Goal: Find specific page/section: Find specific page/section

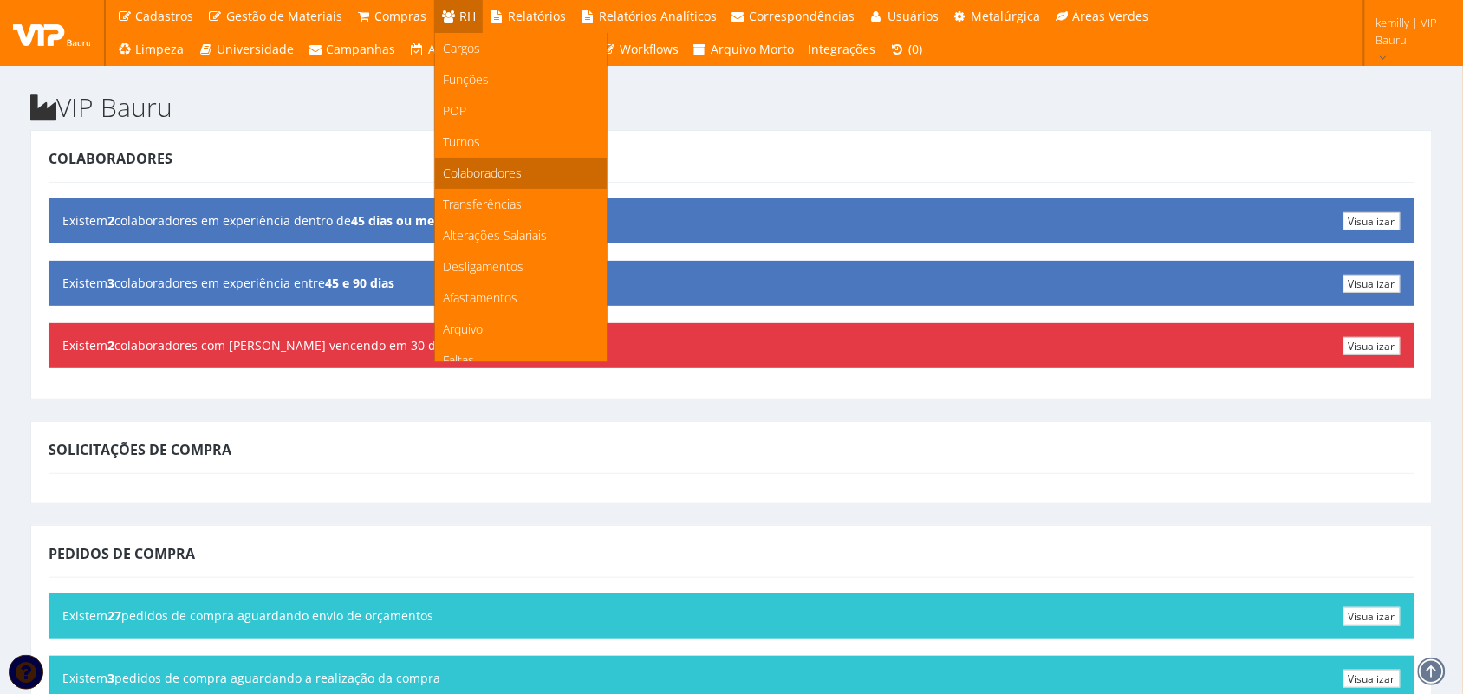
click at [473, 170] on span "Colaboradores" at bounding box center [483, 173] width 79 height 16
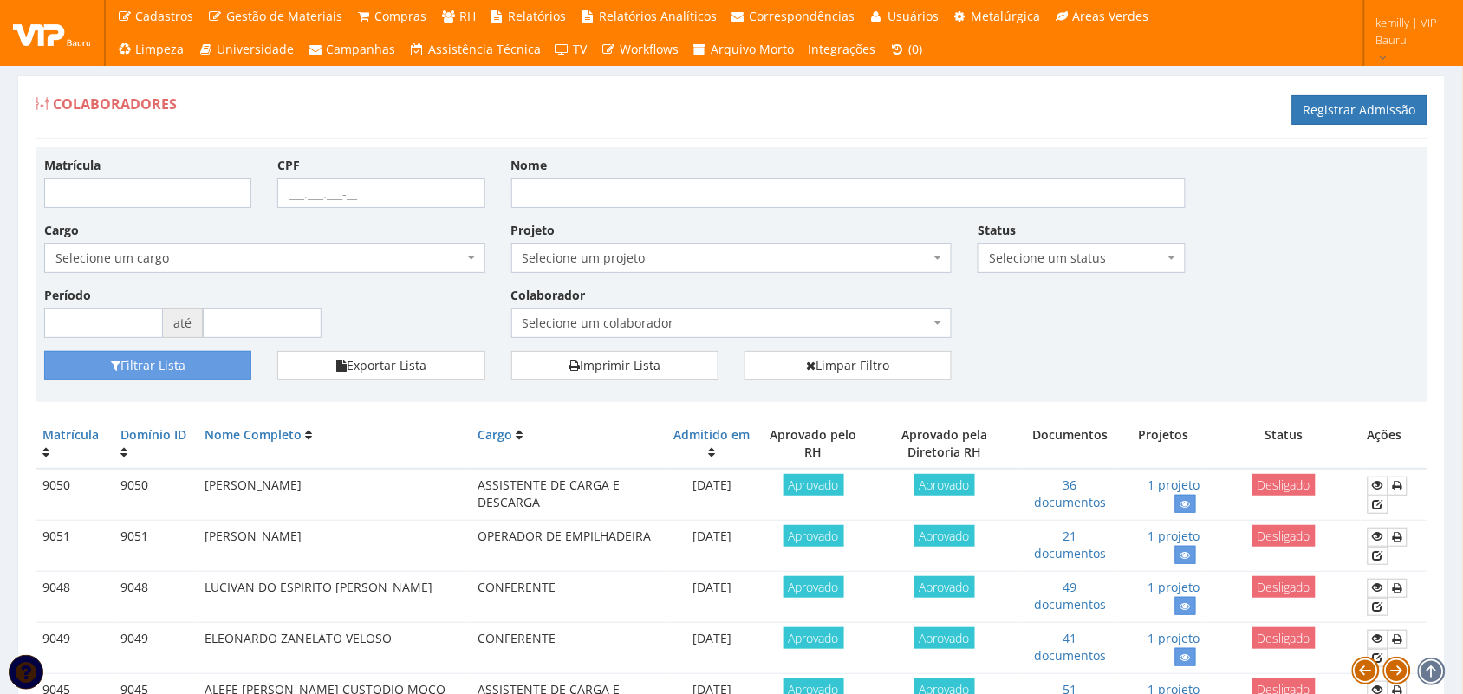
drag, startPoint x: 1042, startPoint y: 383, endPoint x: 1053, endPoint y: 523, distance: 139.9
drag, startPoint x: 1055, startPoint y: 388, endPoint x: 1059, endPoint y: 399, distance: 11.3
drag, startPoint x: 1219, startPoint y: 358, endPoint x: 1218, endPoint y: 373, distance: 15.6
drag, startPoint x: 1020, startPoint y: 443, endPoint x: 1005, endPoint y: 561, distance: 119.6
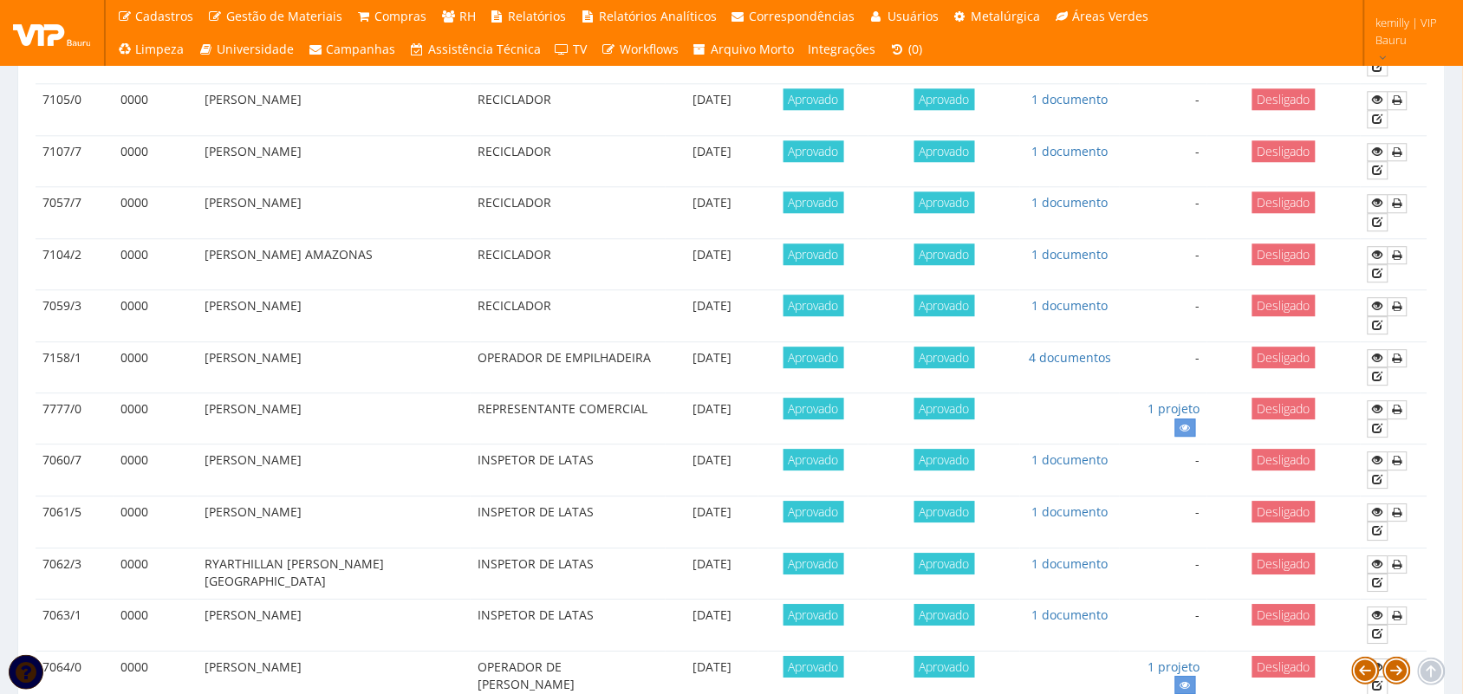
scroll to position [1489, 0]
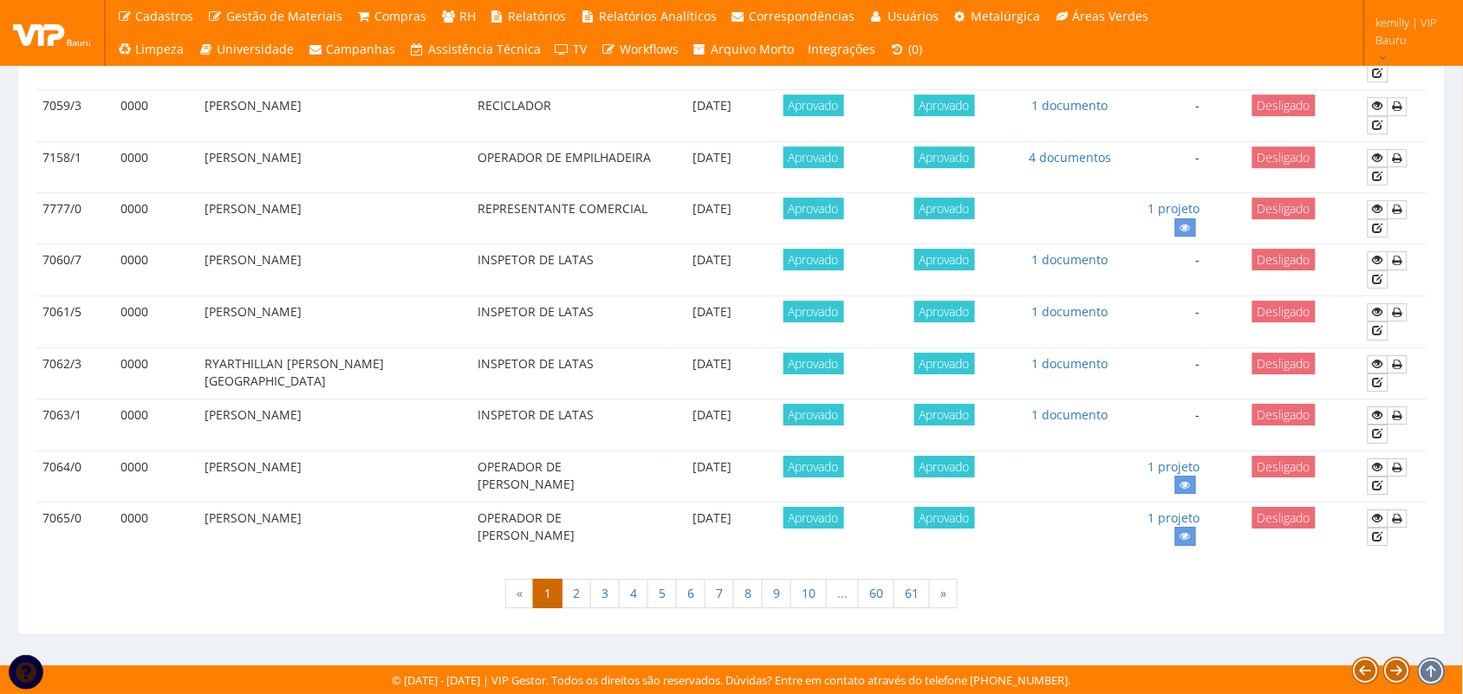
drag, startPoint x: 859, startPoint y: 637, endPoint x: 856, endPoint y: 613, distance: 24.4
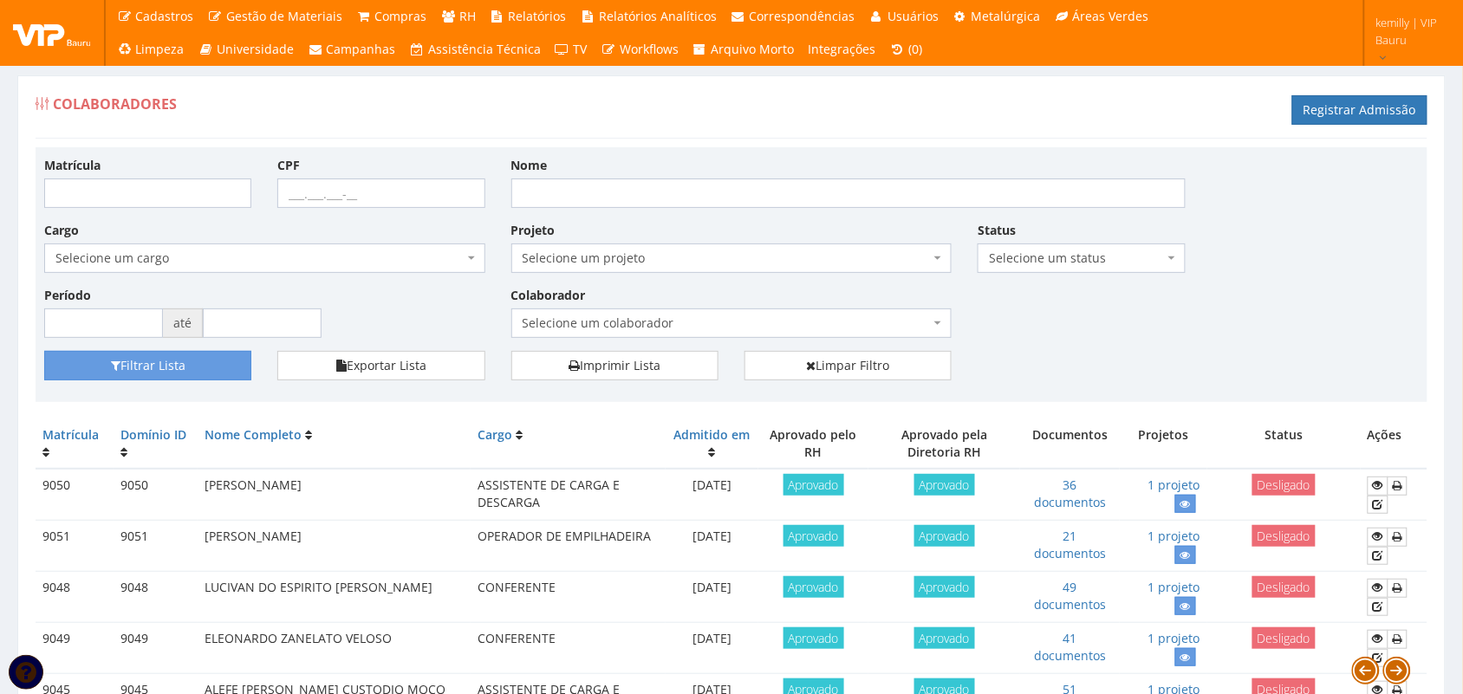
drag, startPoint x: 739, startPoint y: 419, endPoint x: 741, endPoint y: 439, distance: 20.9
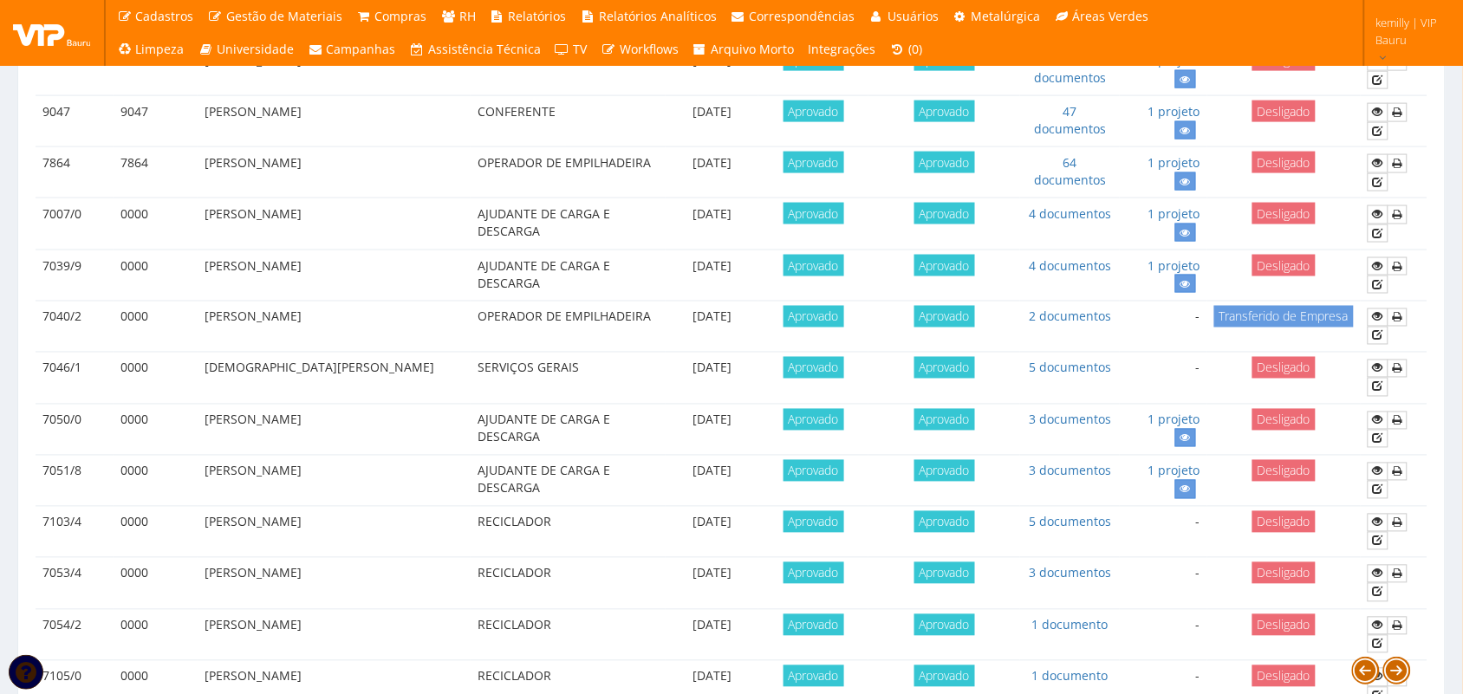
scroll to position [1489, 0]
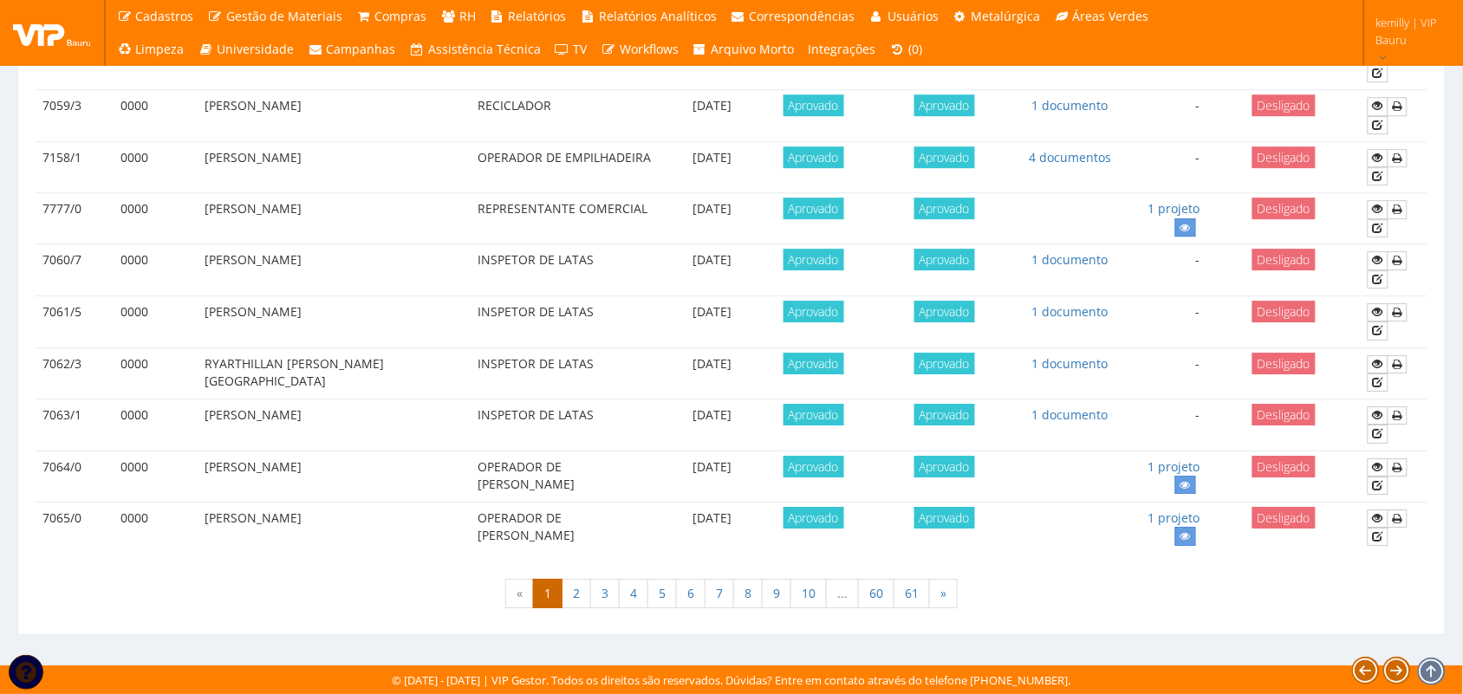
drag, startPoint x: 209, startPoint y: 615, endPoint x: 185, endPoint y: 535, distance: 84.2
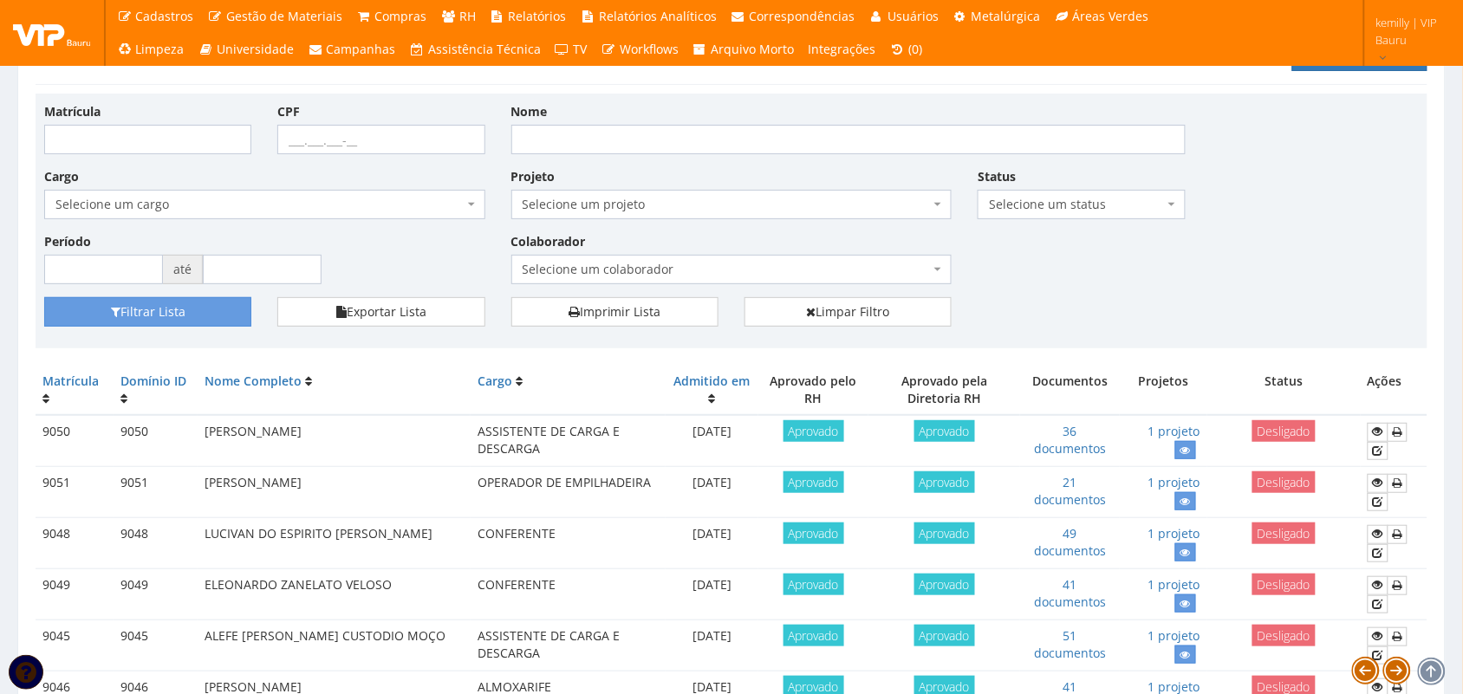
scroll to position [0, 0]
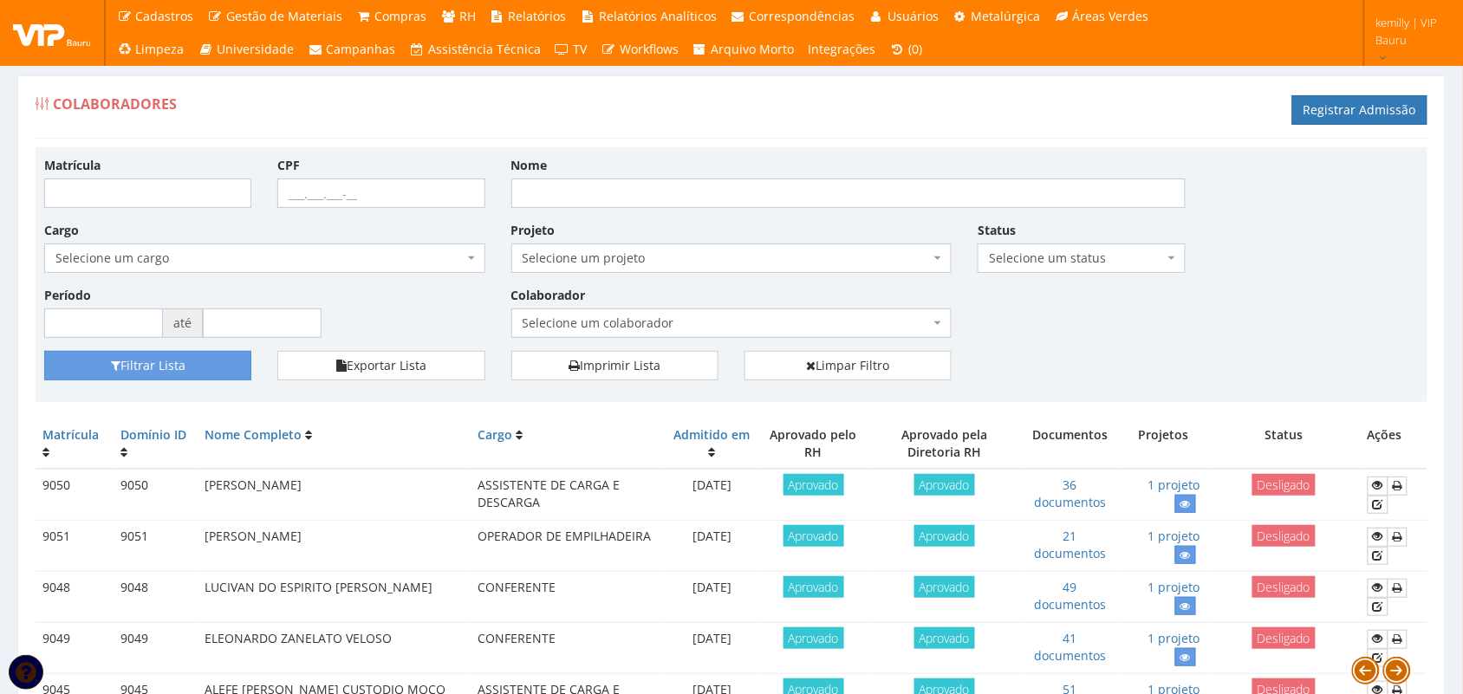
drag, startPoint x: 114, startPoint y: 419, endPoint x: 109, endPoint y: 470, distance: 51.4
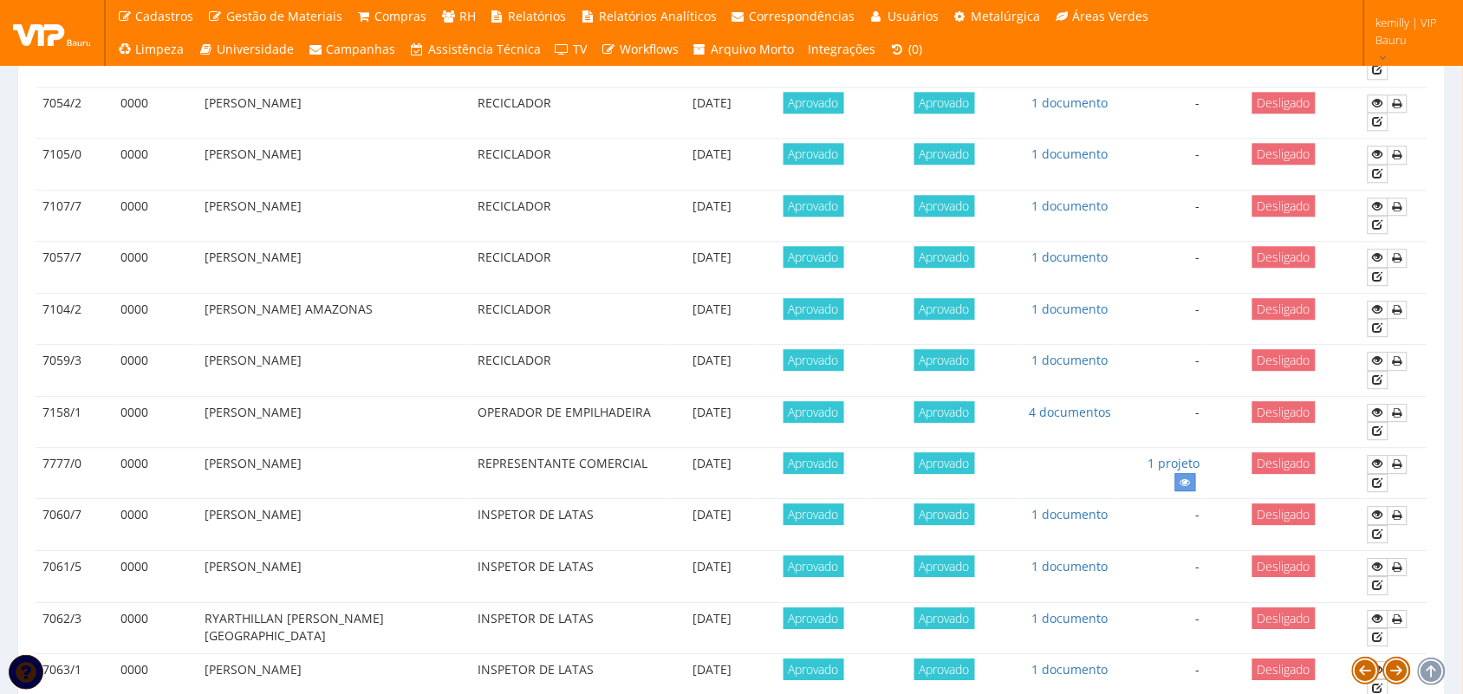
scroll to position [1489, 0]
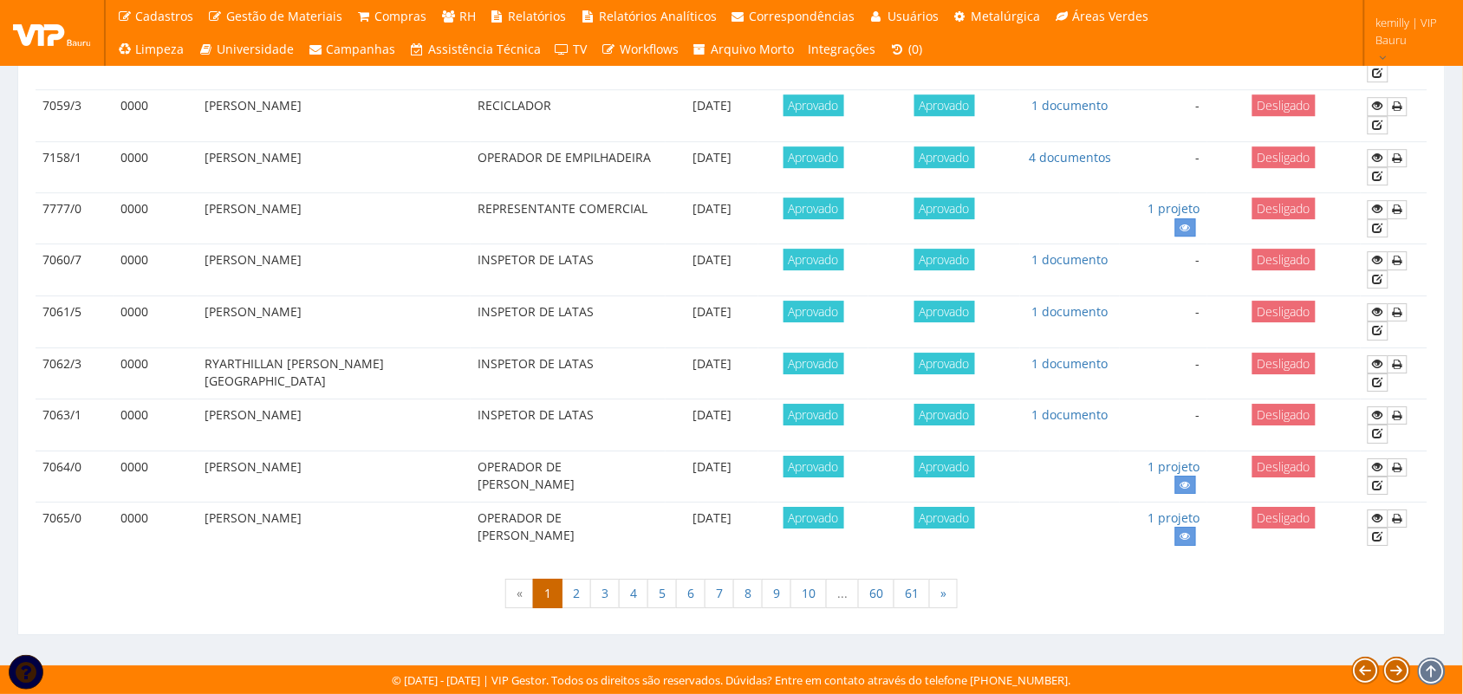
drag, startPoint x: 19, startPoint y: 585, endPoint x: 16, endPoint y: 516, distance: 68.5
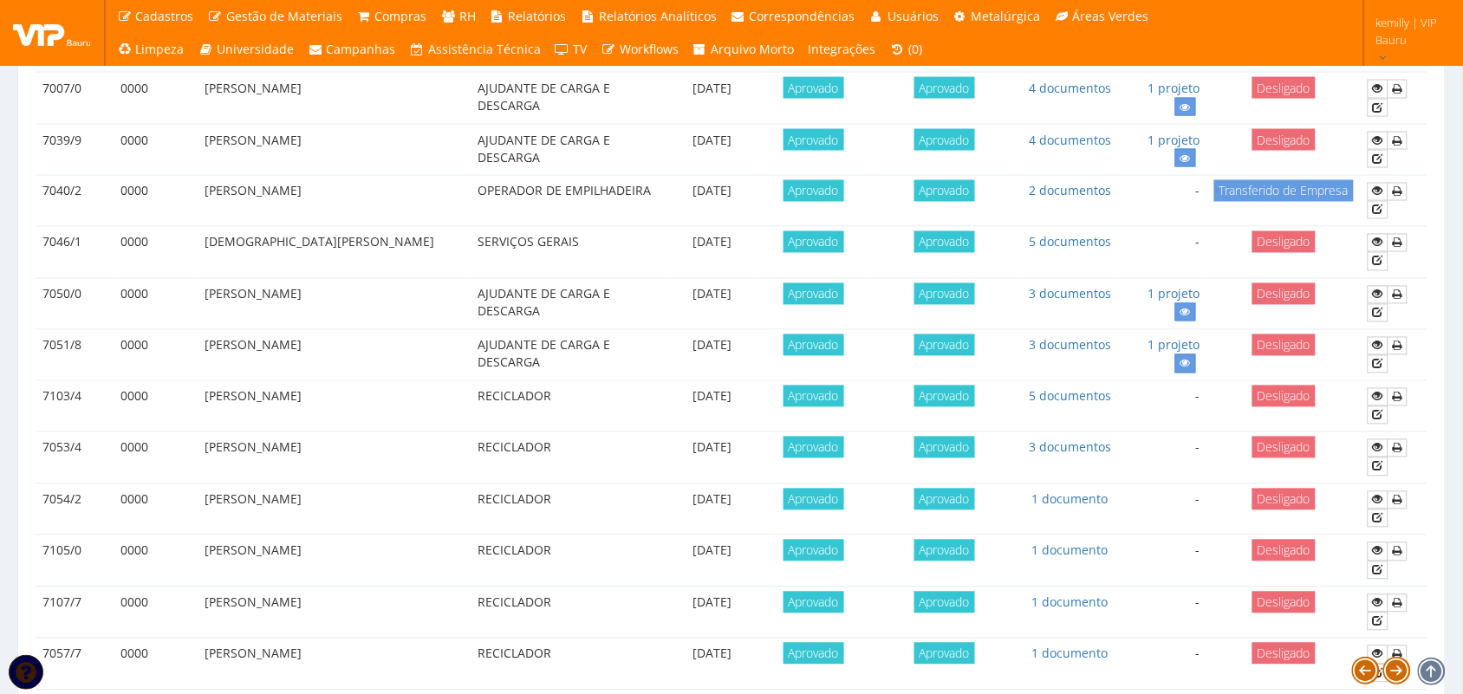
scroll to position [0, 0]
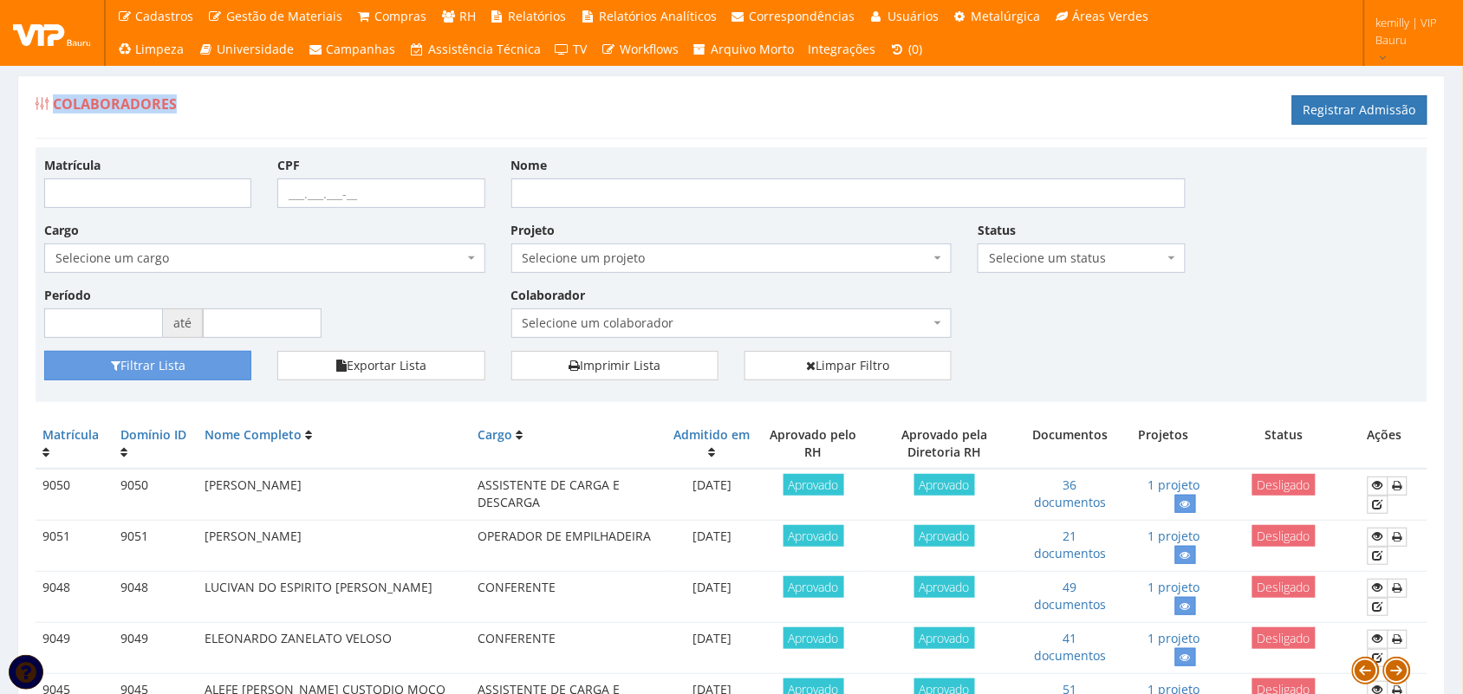
drag, startPoint x: 17, startPoint y: 100, endPoint x: 321, endPoint y: 94, distance: 303.3
click at [620, 126] on div "Colaboradores Registrar Admissão" at bounding box center [732, 113] width 1392 height 52
click at [1005, 348] on div "Matrícula CPF Nome Cargo Selecione um cargo G1225 D0029 - 4110-05 - AGENTE DE A…" at bounding box center [731, 253] width 1400 height 195
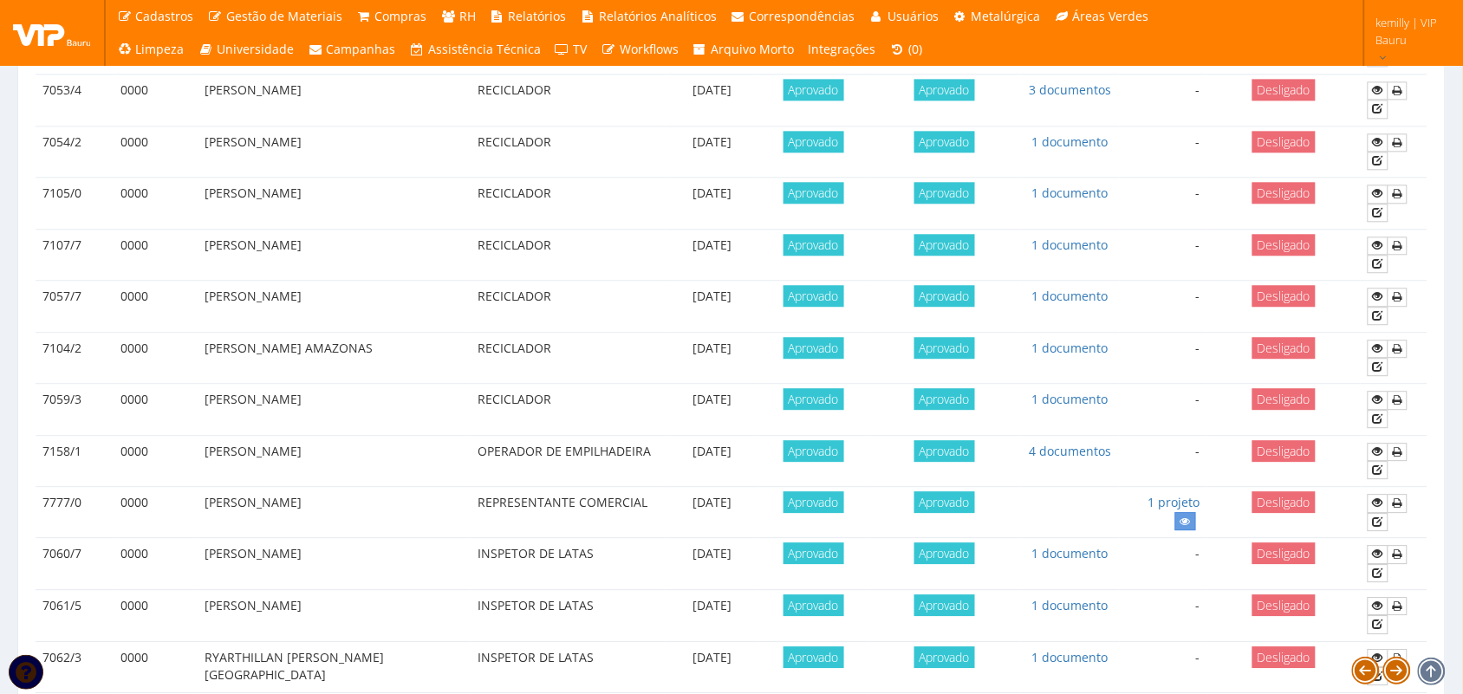
scroll to position [1489, 0]
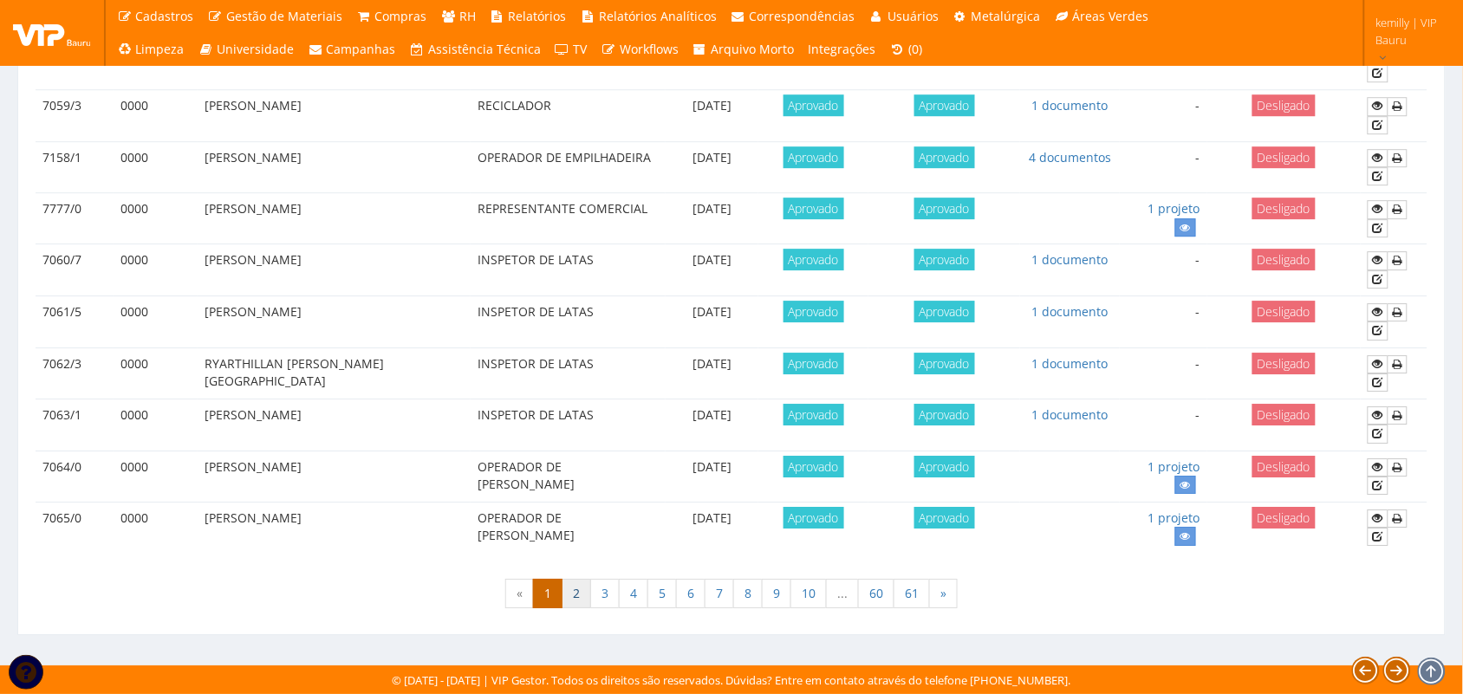
click at [577, 596] on link "2" at bounding box center [575, 593] width 29 height 29
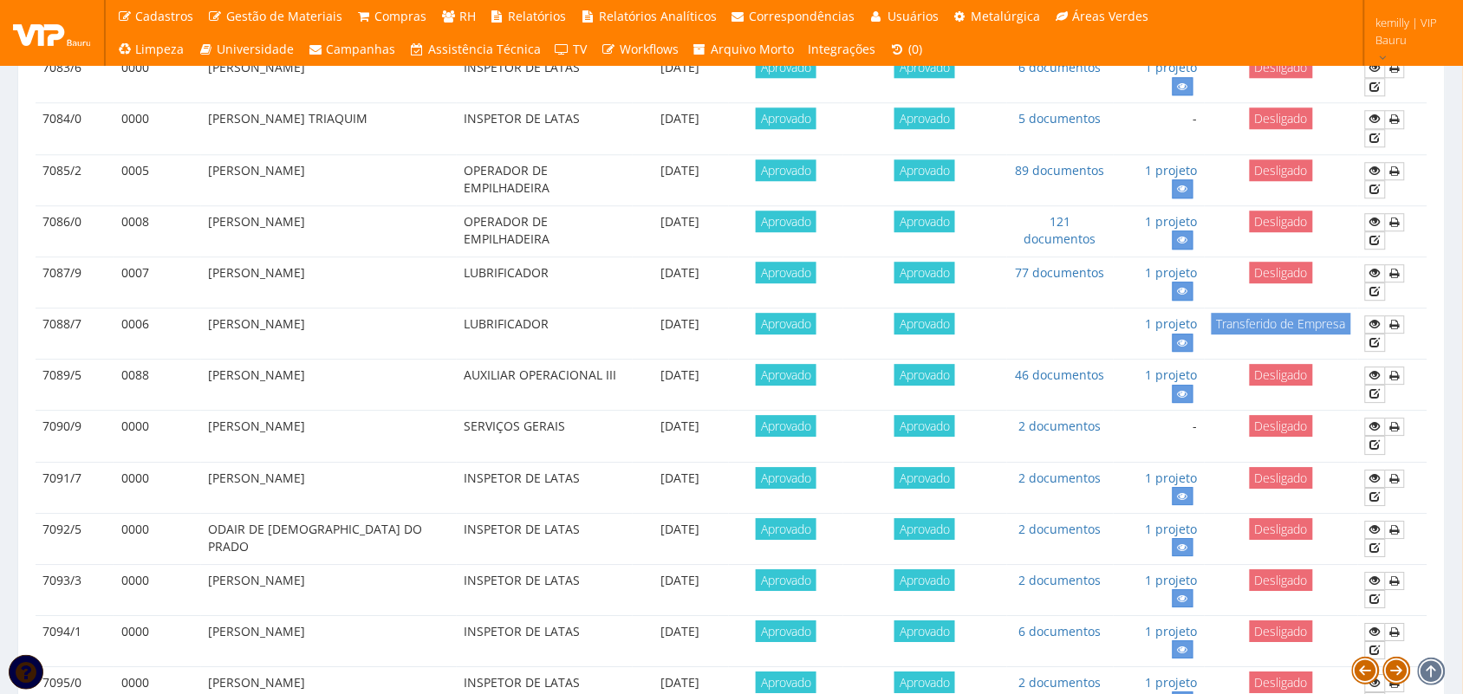
scroll to position [1490, 0]
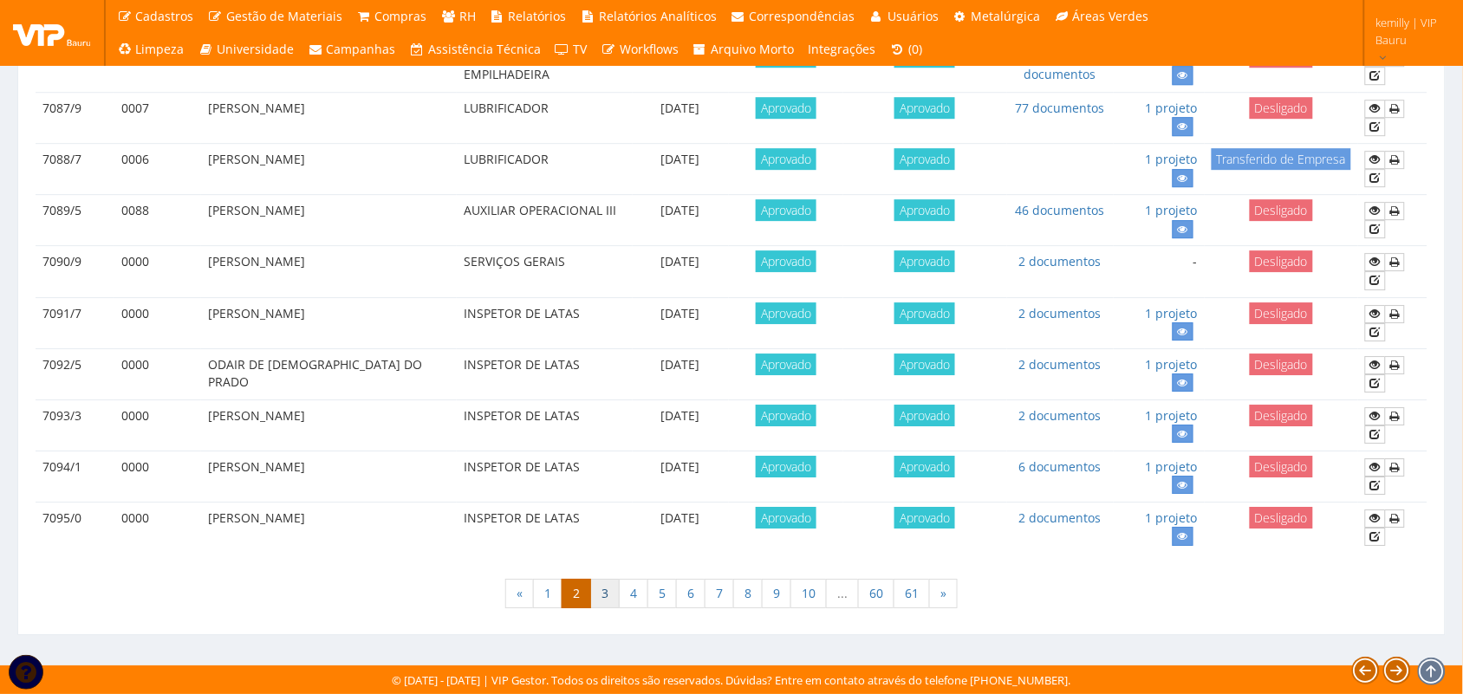
click at [613, 590] on link "3" at bounding box center [604, 593] width 29 height 29
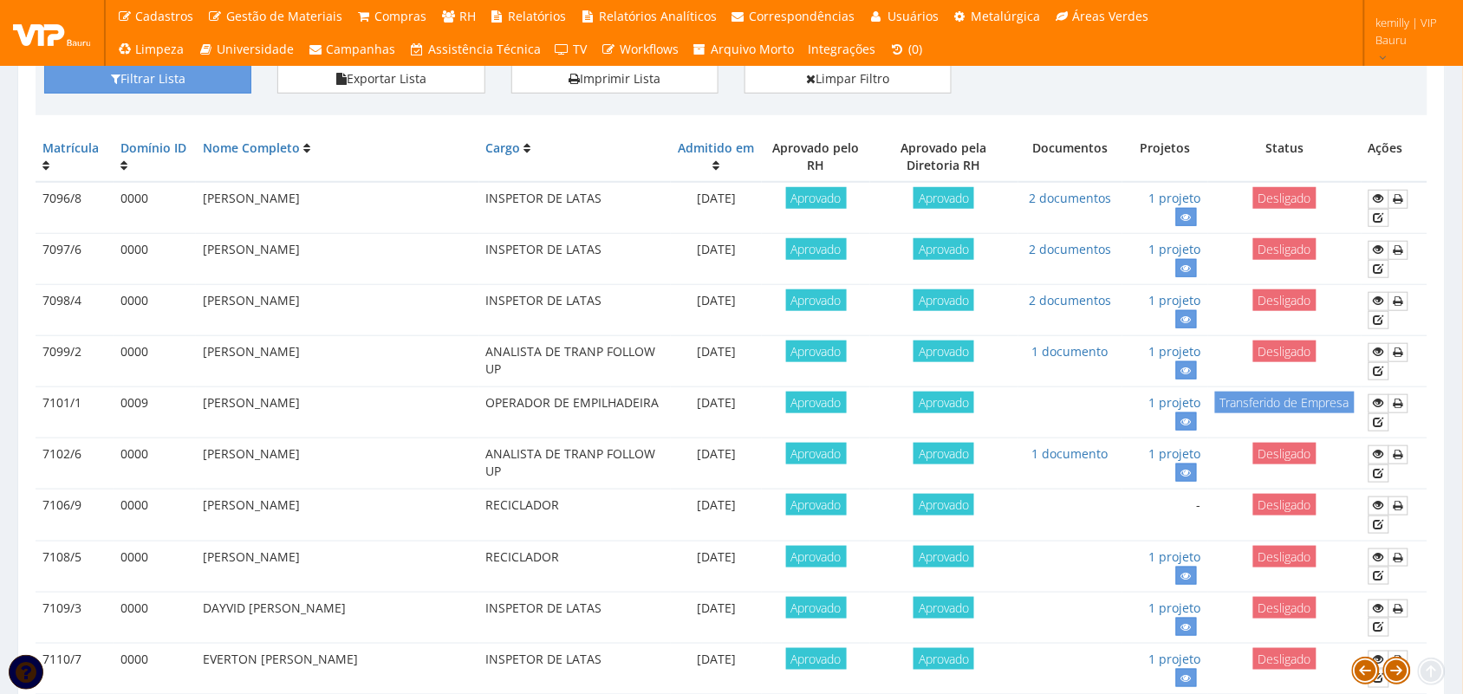
scroll to position [433, 0]
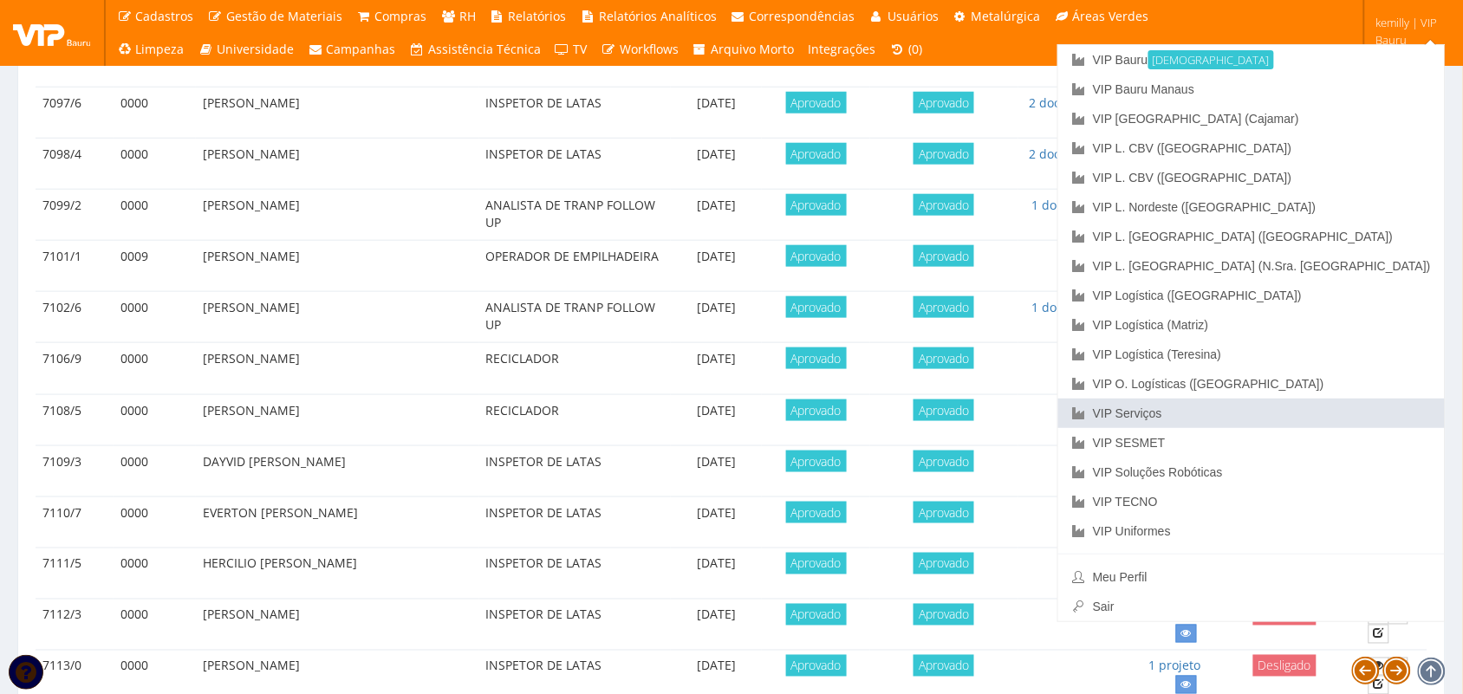
click at [1292, 407] on link "VIP Serviços" at bounding box center [1251, 413] width 386 height 29
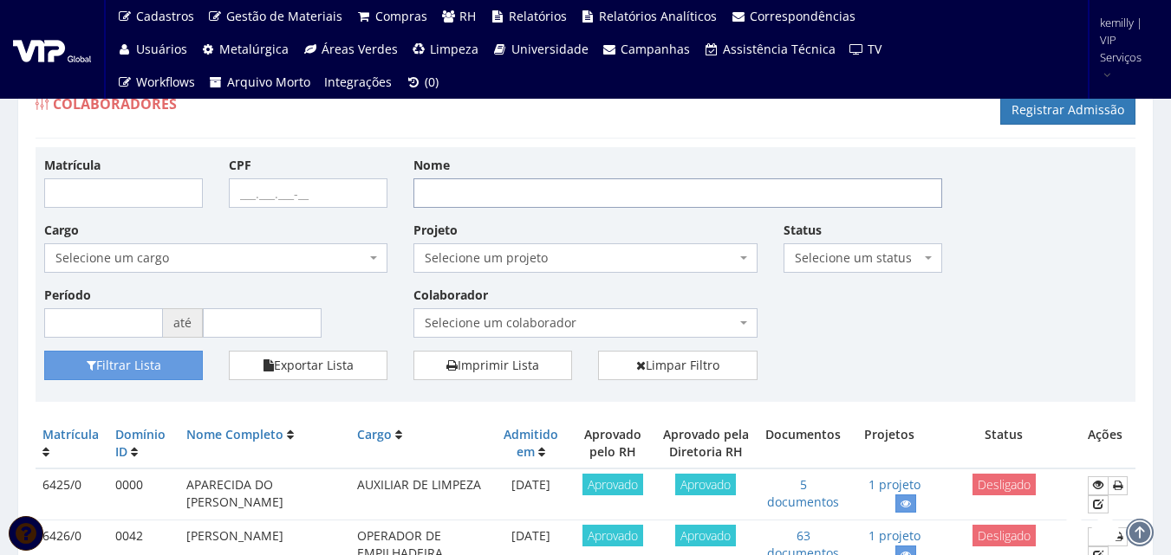
click at [493, 191] on input "Nome" at bounding box center [677, 193] width 529 height 29
type input "[PERSON_NAME]"
click at [44, 351] on button "Filtrar Lista" at bounding box center [123, 365] width 159 height 29
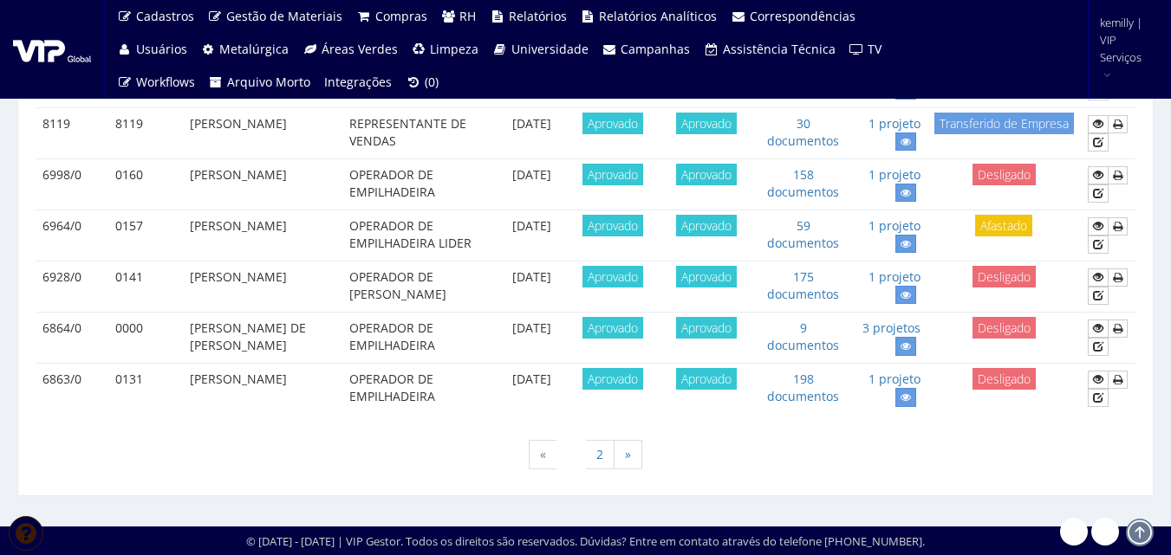
scroll to position [1761, 0]
drag, startPoint x: 752, startPoint y: 494, endPoint x: 752, endPoint y: 432, distance: 62.4
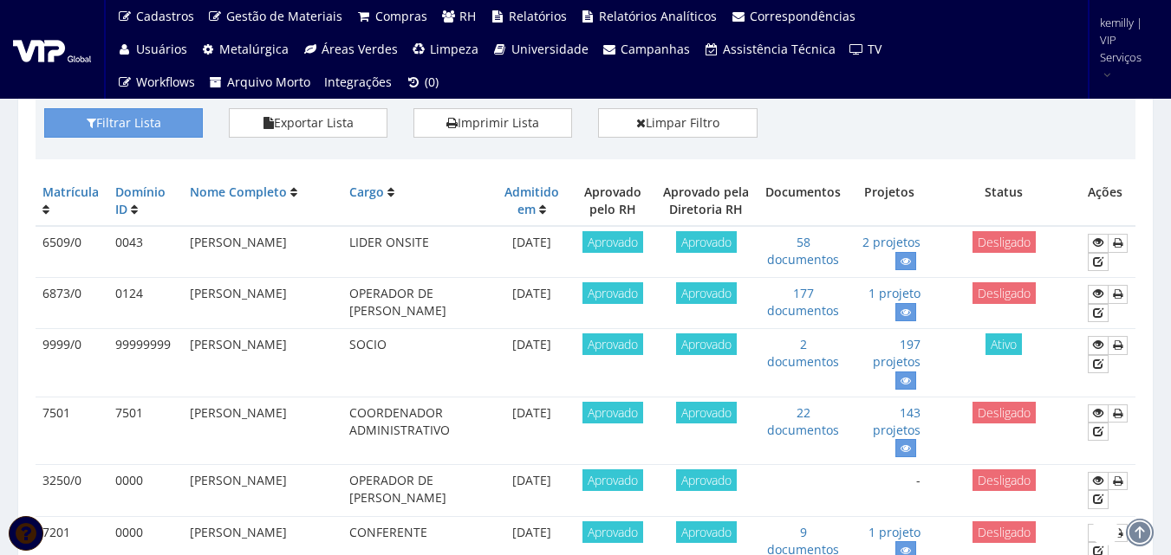
scroll to position [0, 0]
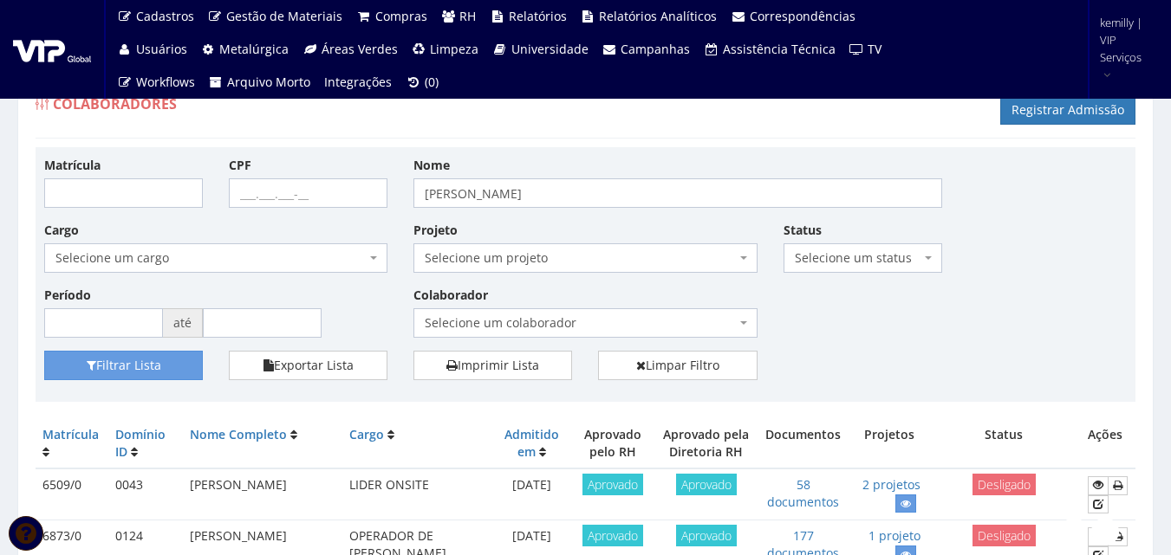
drag, startPoint x: 649, startPoint y: 416, endPoint x: 649, endPoint y: 429, distance: 13.0
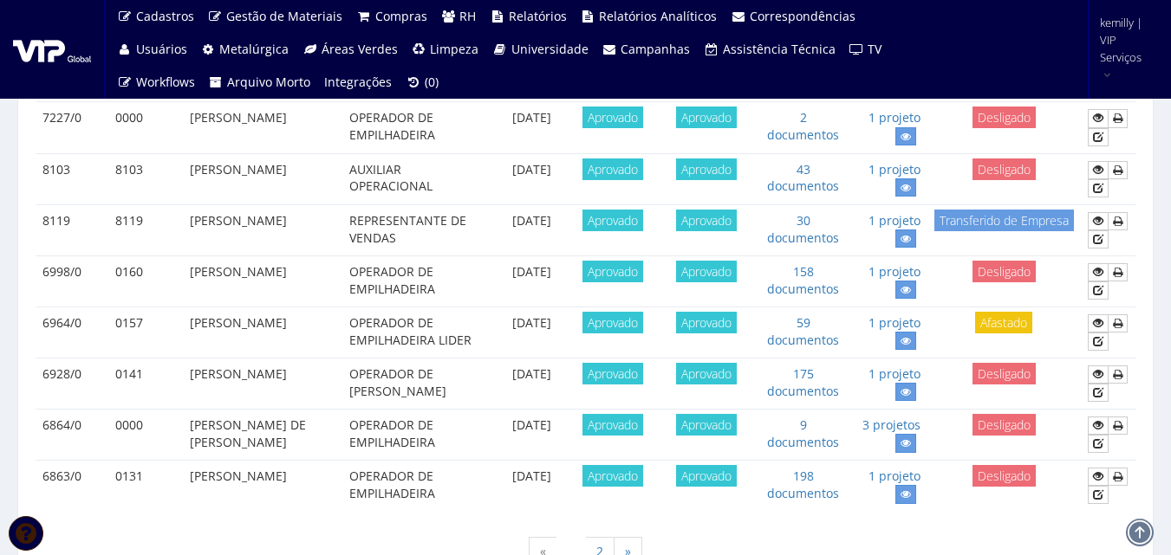
scroll to position [1761, 0]
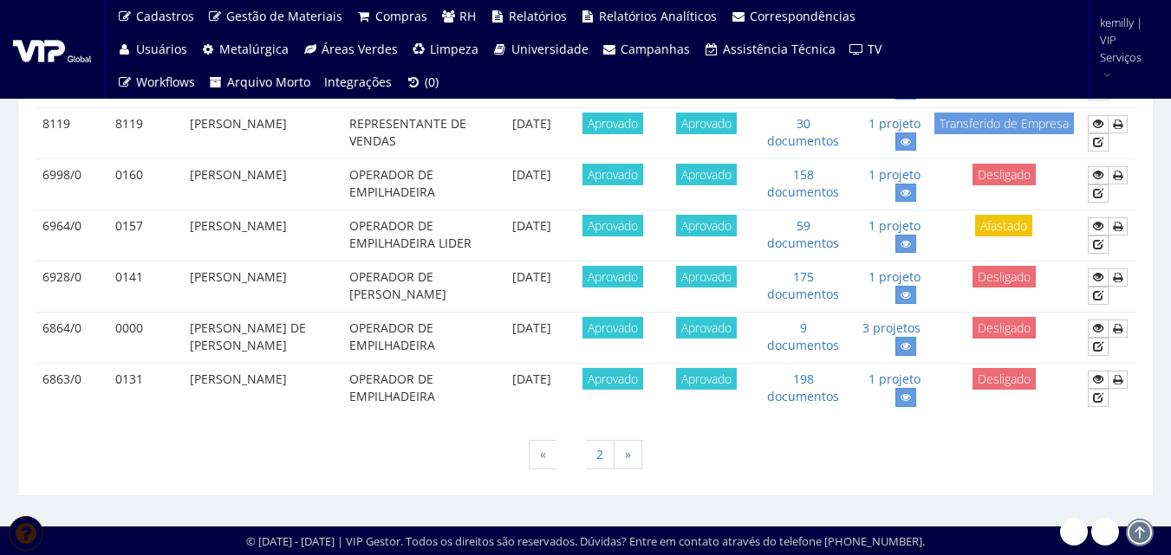
drag, startPoint x: 567, startPoint y: 496, endPoint x: 561, endPoint y: 422, distance: 73.8
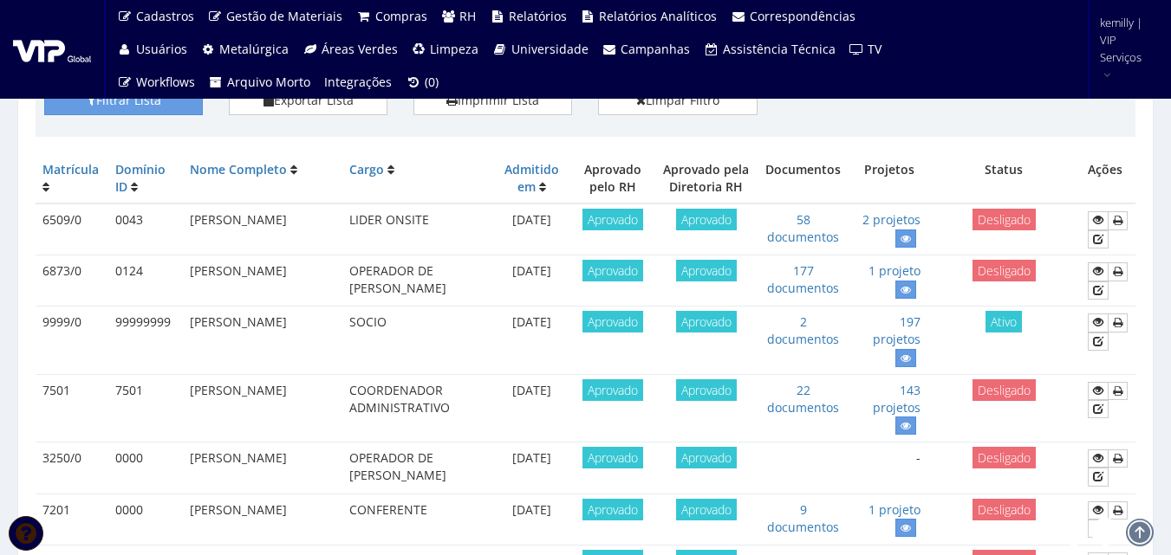
scroll to position [0, 0]
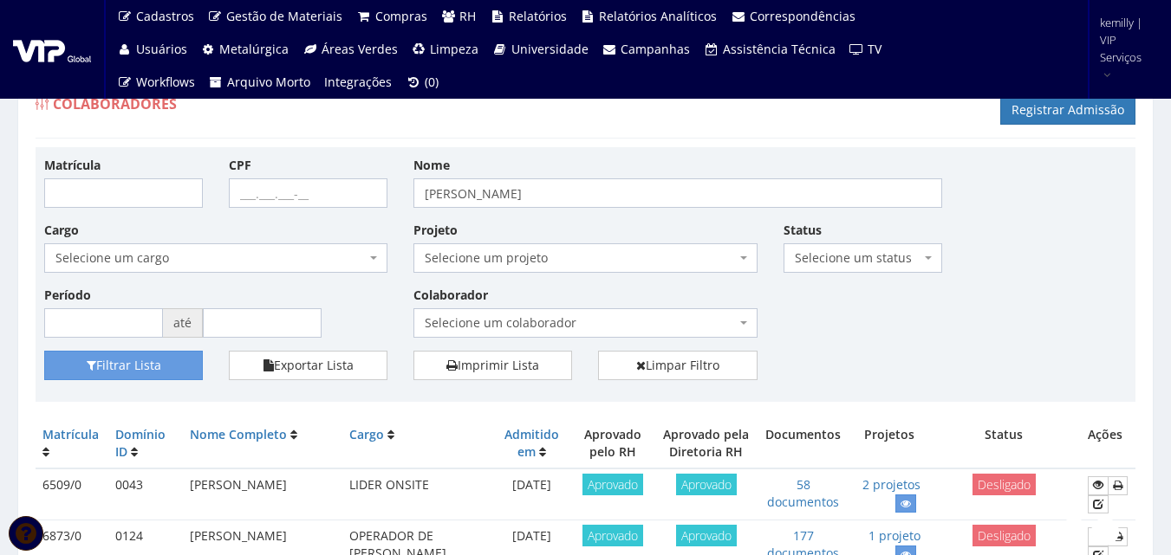
drag, startPoint x: 464, startPoint y: 402, endPoint x: 464, endPoint y: 412, distance: 9.5
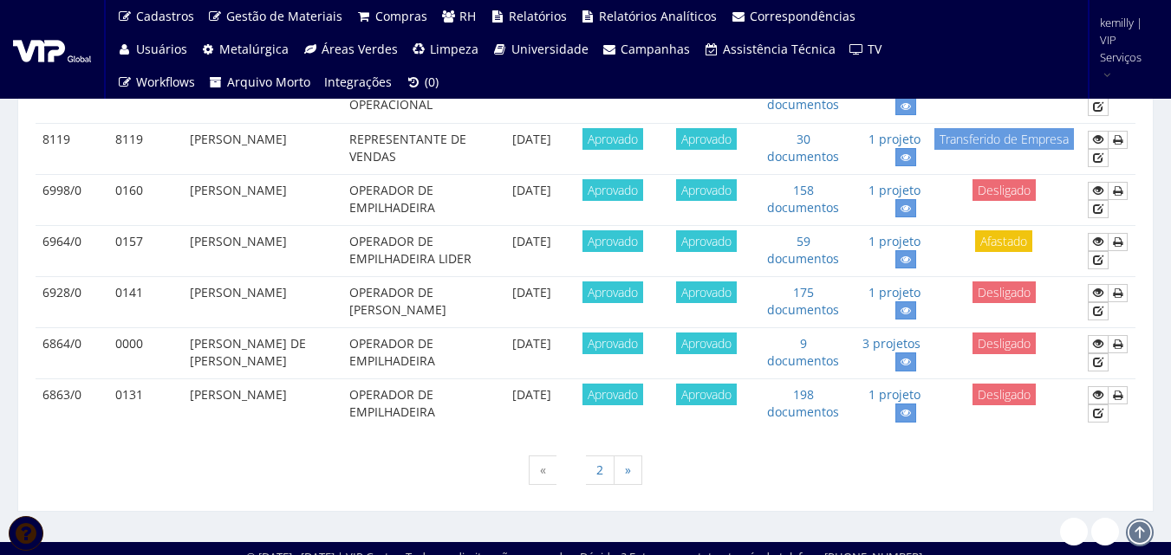
scroll to position [1761, 0]
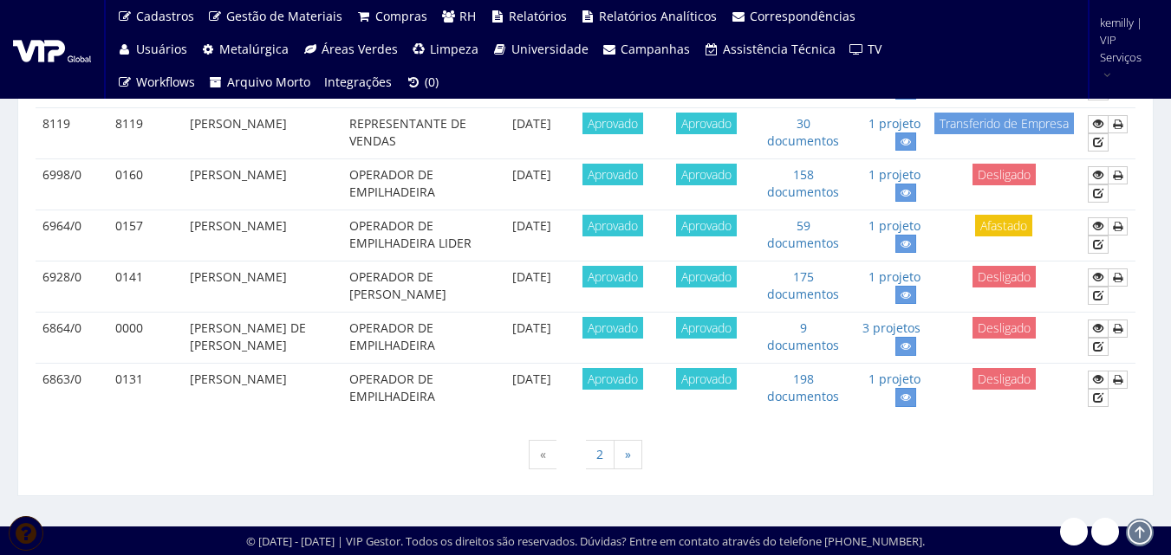
drag, startPoint x: 325, startPoint y: 469, endPoint x: 329, endPoint y: 353, distance: 116.2
drag, startPoint x: 88, startPoint y: 492, endPoint x: 111, endPoint y: 403, distance: 92.0
drag, startPoint x: 194, startPoint y: 358, endPoint x: 220, endPoint y: 369, distance: 28.3
click at [282, 400] on td "[PERSON_NAME]" at bounding box center [262, 388] width 159 height 51
click at [168, 363] on td "0131" at bounding box center [145, 388] width 75 height 51
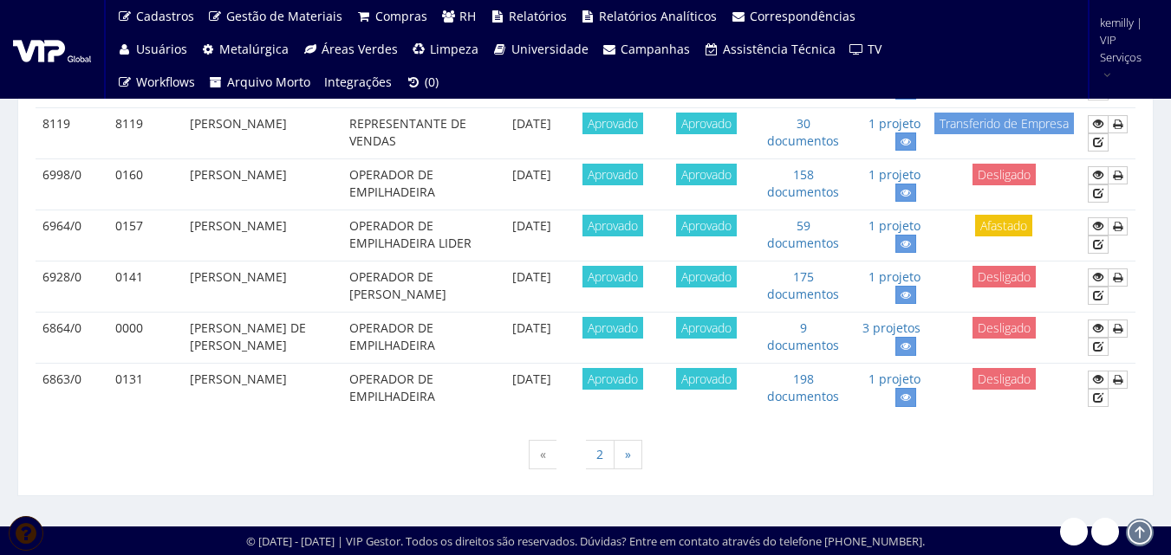
drag, startPoint x: 180, startPoint y: 363, endPoint x: 282, endPoint y: 412, distance: 113.6
click at [282, 412] on tr "6863/0 0131 [PERSON_NAME] OPERADOR DE EMPILHADEIRA [DATE] Aprovado Aprovado 198…" at bounding box center [586, 388] width 1100 height 51
drag, startPoint x: 551, startPoint y: 367, endPoint x: 523, endPoint y: 153, distance: 215.9
drag, startPoint x: 544, startPoint y: 464, endPoint x: 541, endPoint y: 451, distance: 14.3
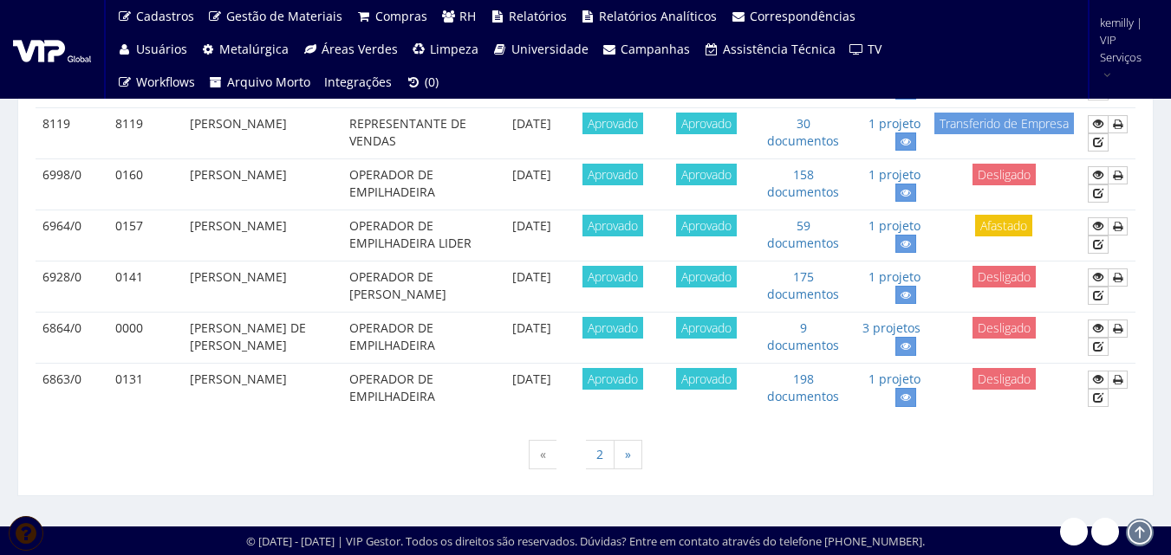
click at [544, 459] on span "«" at bounding box center [543, 454] width 29 height 29
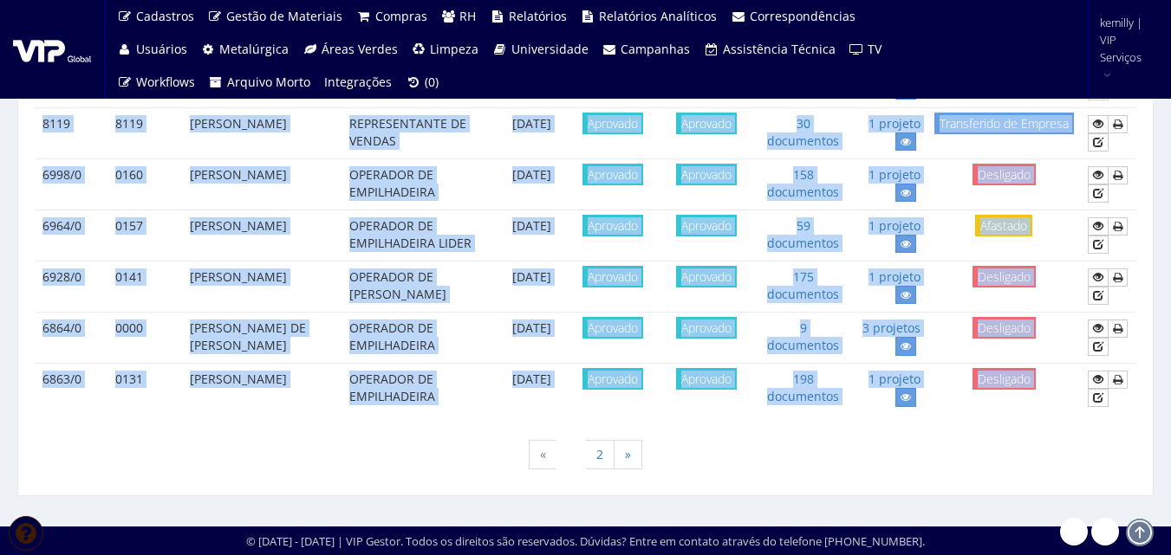
drag, startPoint x: 27, startPoint y: 386, endPoint x: 245, endPoint y: 477, distance: 236.9
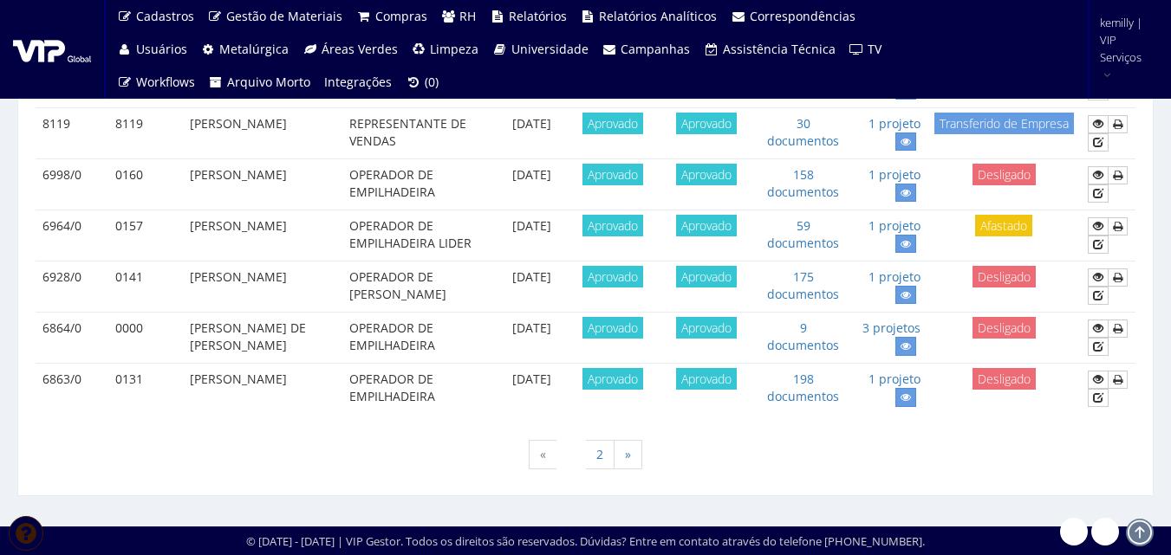
drag, startPoint x: 245, startPoint y: 541, endPoint x: 977, endPoint y: 542, distance: 732.2
click at [977, 542] on div "© [DATE] - [DATE] | VIP Gestor. Todos os direitos são reservados. Dúvidas? Entr…" at bounding box center [585, 541] width 1171 height 29
click at [823, 442] on div "« 1 2 »" at bounding box center [586, 457] width 1100 height 51
drag, startPoint x: 942, startPoint y: 435, endPoint x: 936, endPoint y: 380, distance: 55.8
drag, startPoint x: 1133, startPoint y: 456, endPoint x: 1137, endPoint y: 393, distance: 63.3
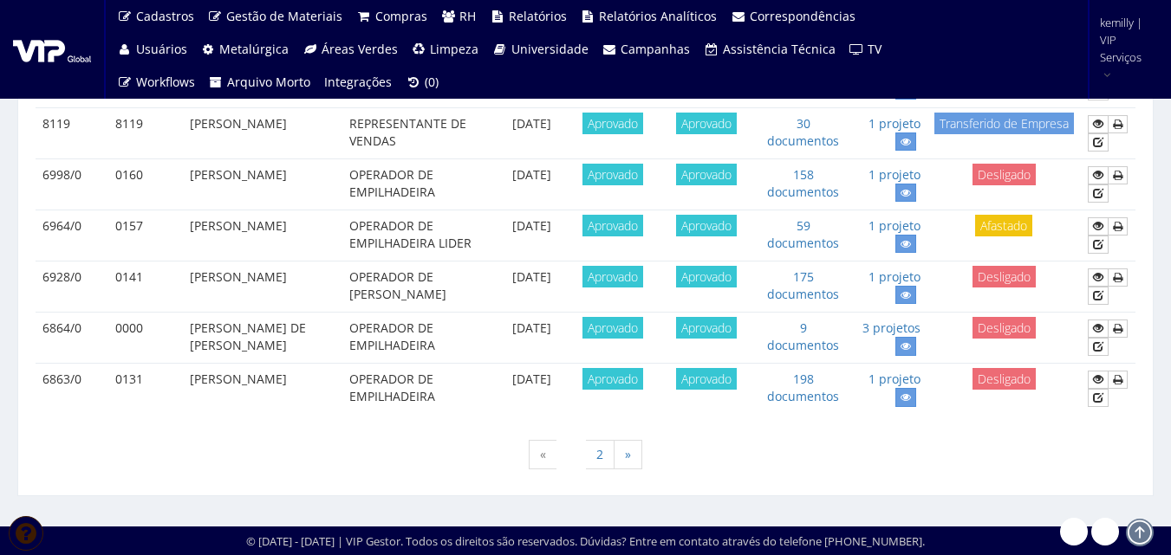
drag, startPoint x: 581, startPoint y: 520, endPoint x: 557, endPoint y: 441, distance: 82.2
drag, startPoint x: 566, startPoint y: 513, endPoint x: 561, endPoint y: 461, distance: 52.2
drag, startPoint x: 331, startPoint y: 473, endPoint x: 317, endPoint y: 394, distance: 80.1
drag, startPoint x: 71, startPoint y: 452, endPoint x: 83, endPoint y: 393, distance: 60.2
drag, startPoint x: 858, startPoint y: 482, endPoint x: 860, endPoint y: 433, distance: 48.6
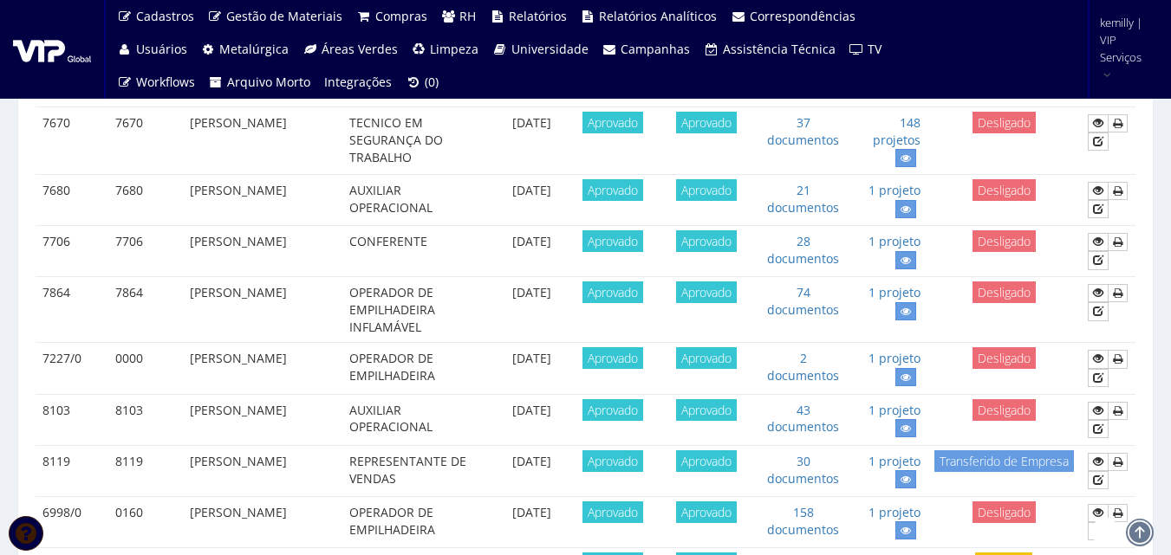
scroll to position [0, 0]
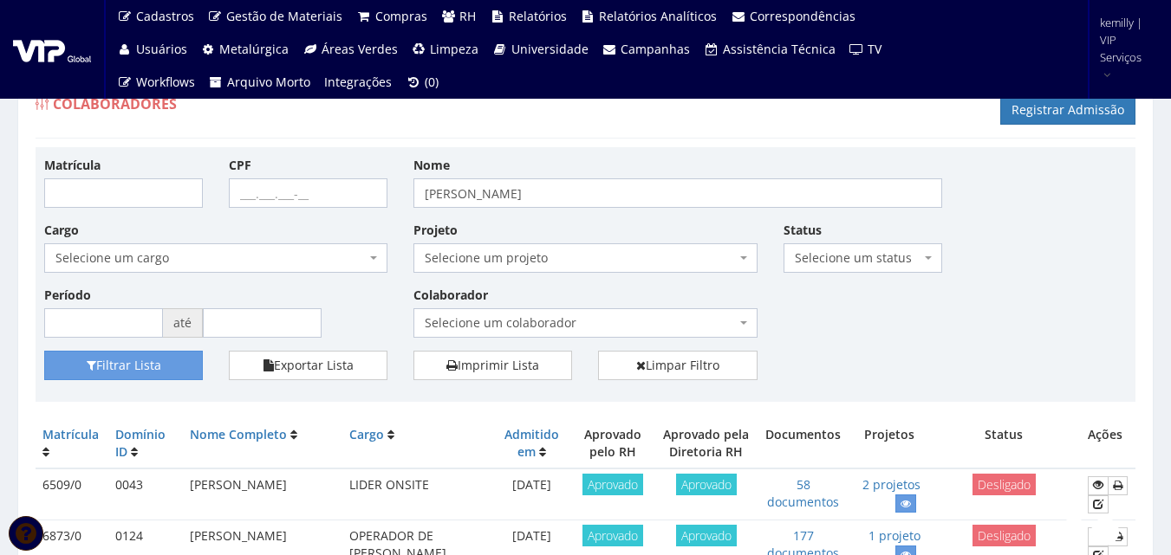
drag, startPoint x: 1093, startPoint y: 205, endPoint x: 1089, endPoint y: 224, distance: 18.5
drag, startPoint x: 1028, startPoint y: 243, endPoint x: 1031, endPoint y: 255, distance: 11.8
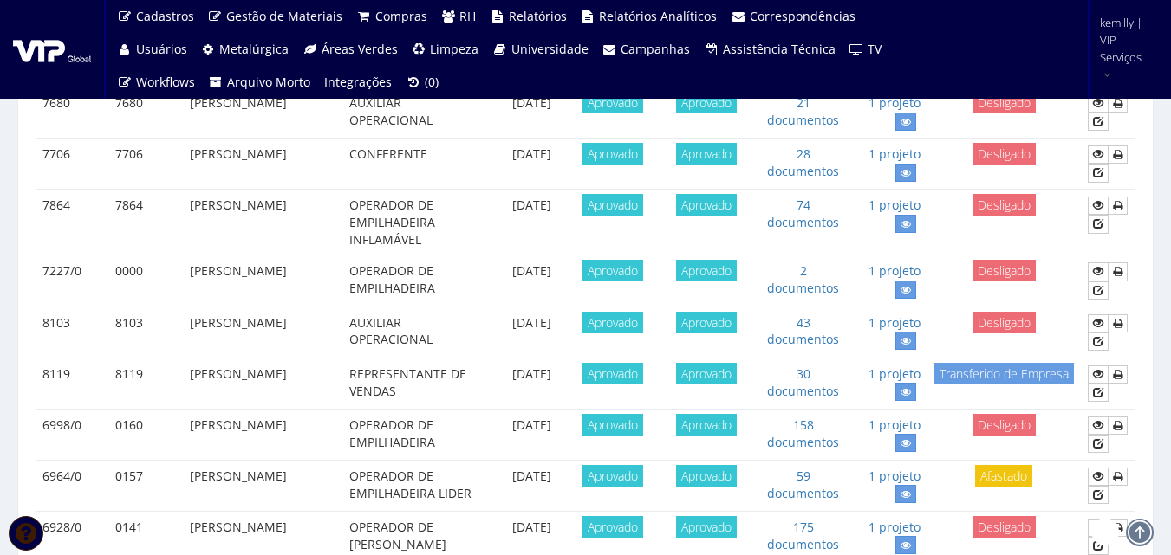
scroll to position [1761, 0]
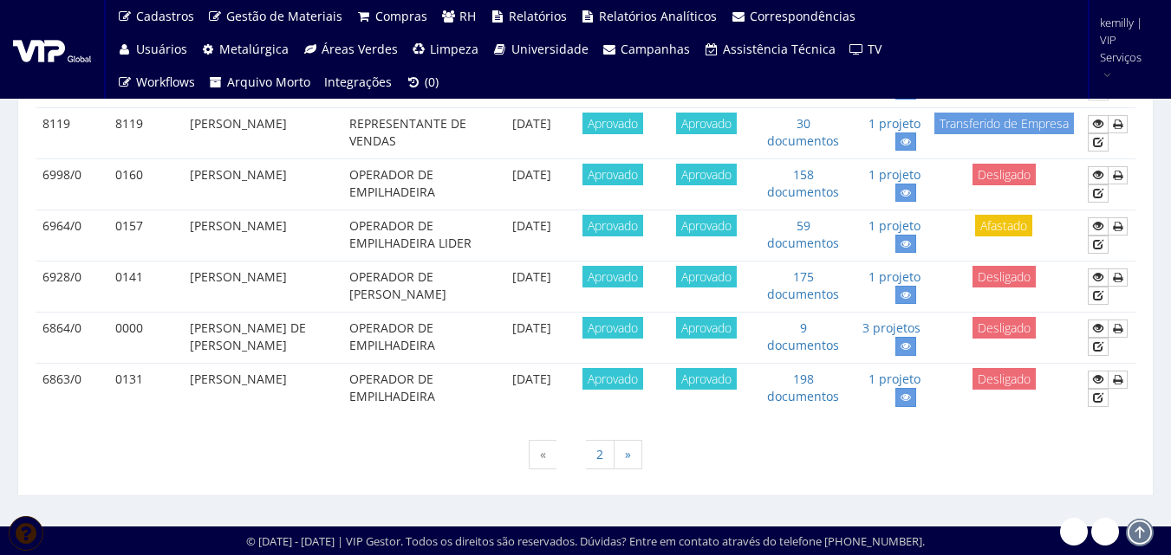
drag, startPoint x: 933, startPoint y: 444, endPoint x: 934, endPoint y: 368, distance: 75.4
drag, startPoint x: 560, startPoint y: 483, endPoint x: 612, endPoint y: 309, distance: 180.9
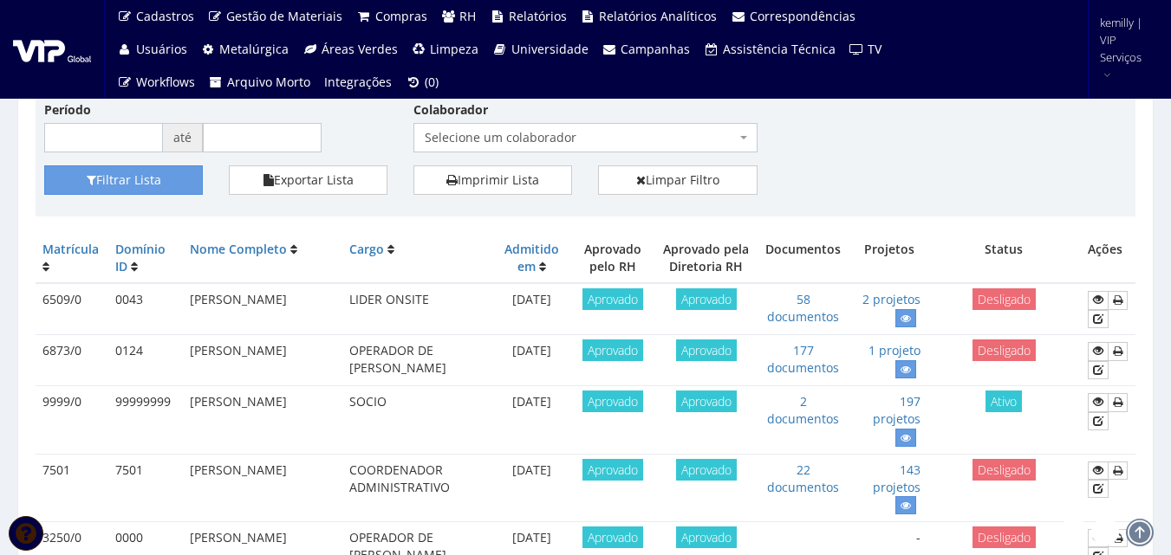
scroll to position [0, 0]
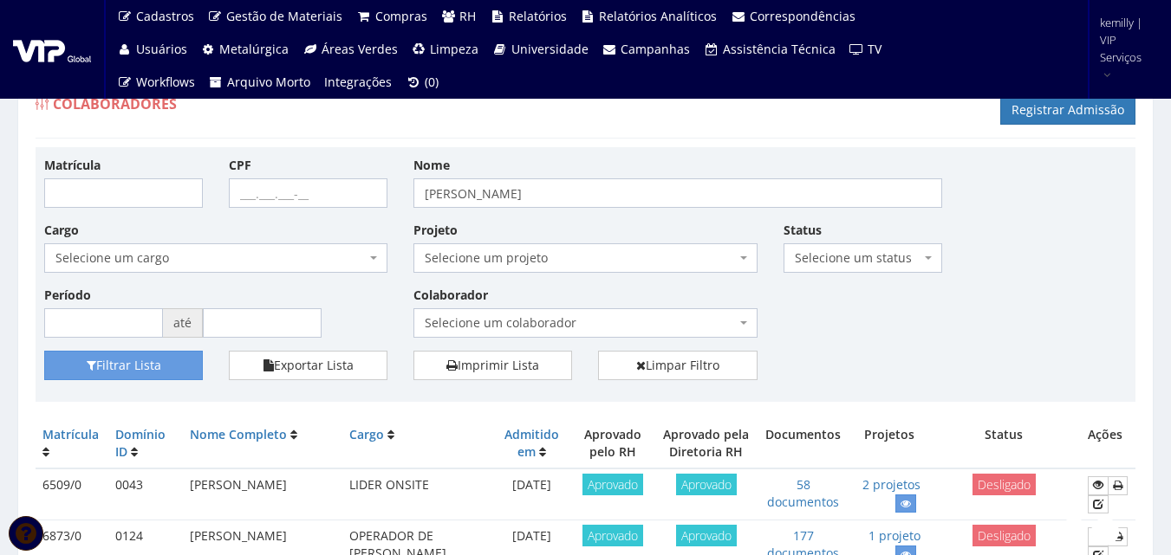
drag, startPoint x: 458, startPoint y: 408, endPoint x: 472, endPoint y: 421, distance: 19.0
drag, startPoint x: 179, startPoint y: 410, endPoint x: 177, endPoint y: 422, distance: 12.3
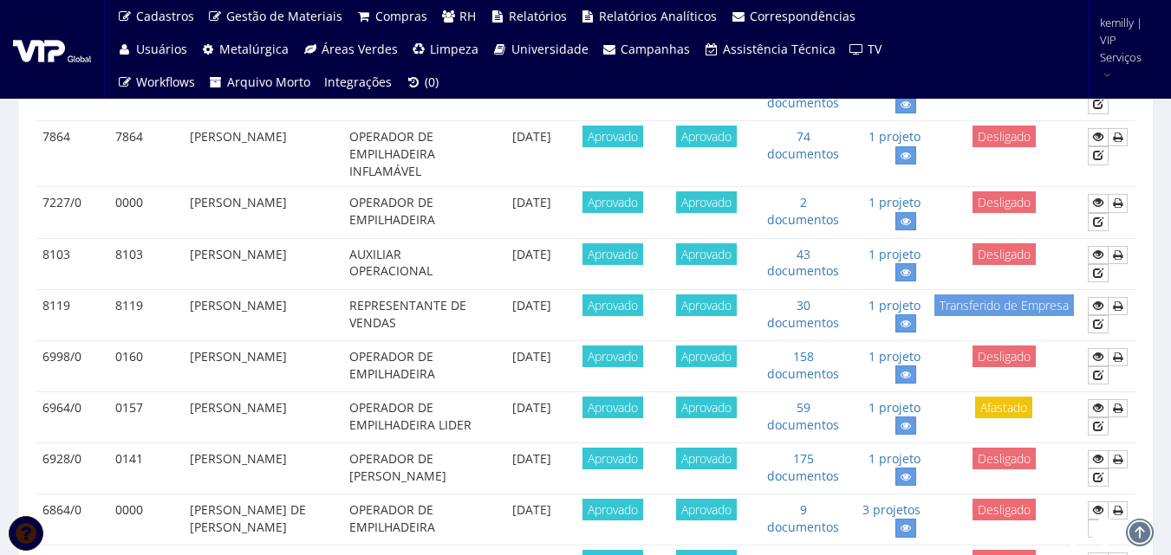
scroll to position [1761, 0]
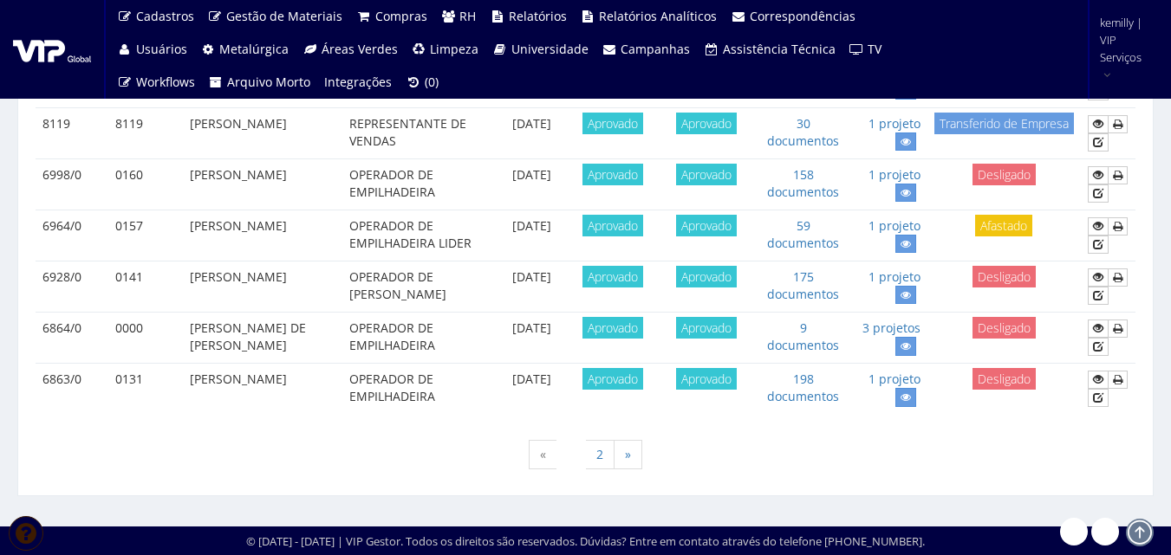
drag, startPoint x: 122, startPoint y: 467, endPoint x: 115, endPoint y: 452, distance: 16.3
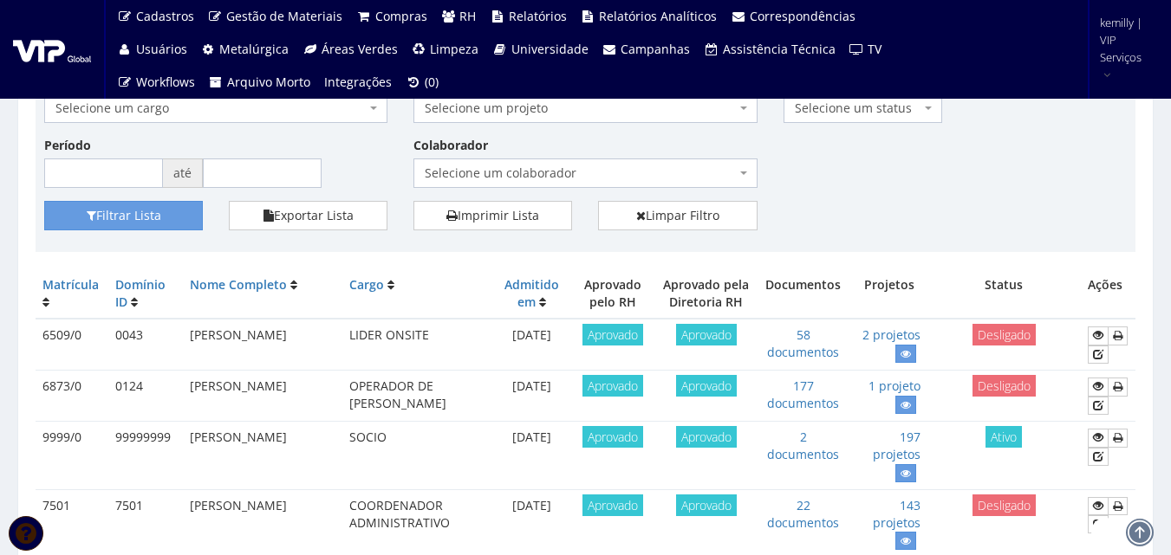
scroll to position [0, 0]
